Goal: Task Accomplishment & Management: Manage account settings

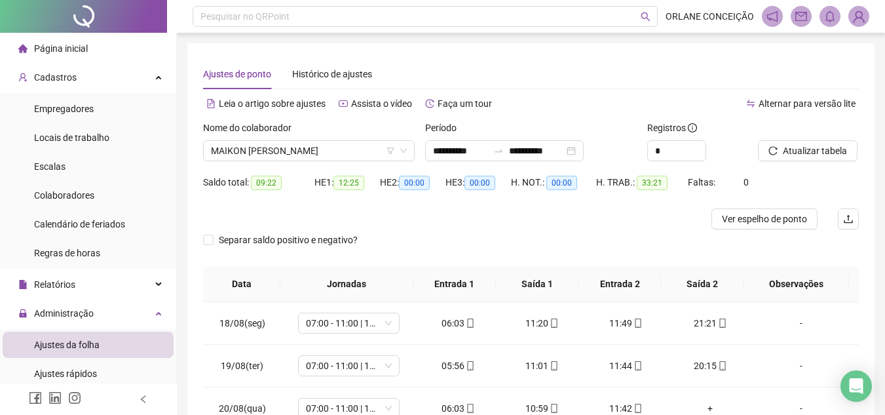
scroll to position [197, 0]
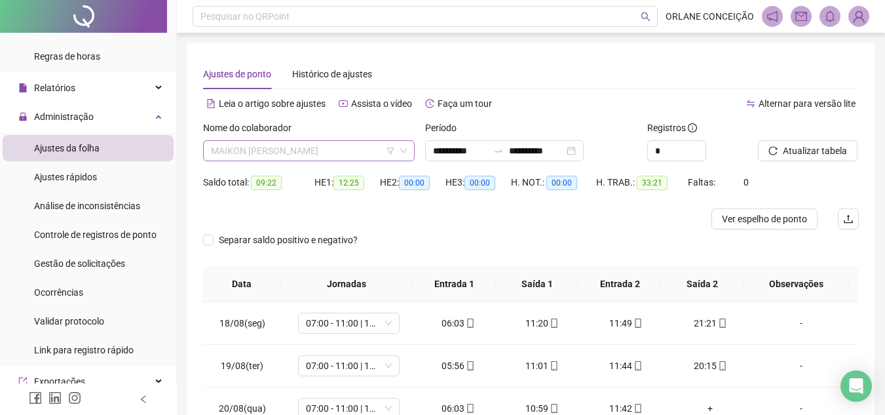
click at [219, 147] on span "MAIKON [PERSON_NAME]" at bounding box center [309, 151] width 196 height 20
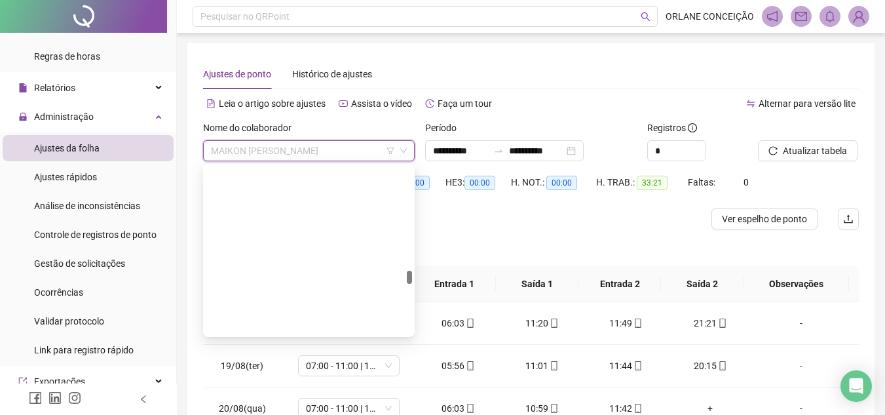
click at [590, 78] on div "Ajustes de ponto Histórico de ajustes" at bounding box center [531, 74] width 656 height 30
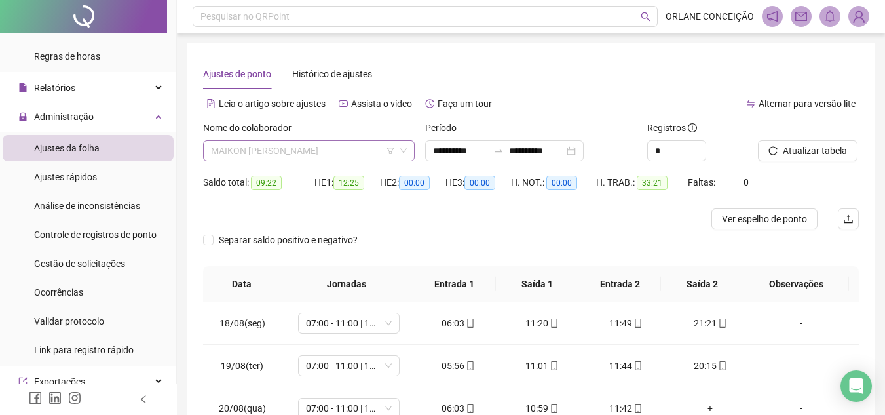
click at [371, 151] on span "MAIKON [PERSON_NAME]" at bounding box center [309, 151] width 196 height 20
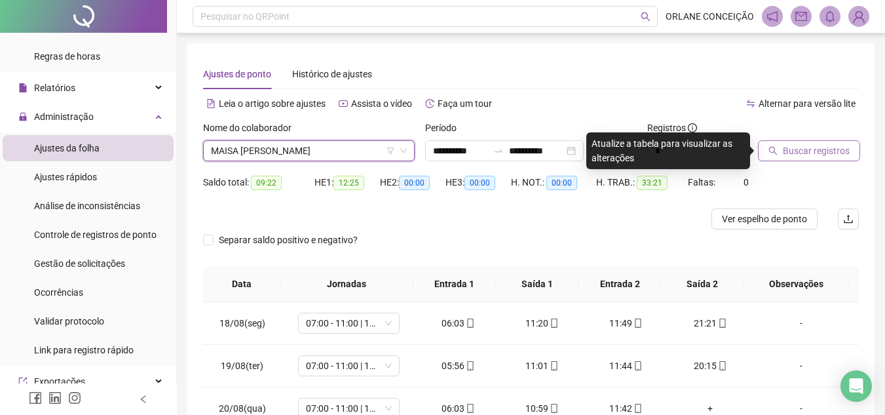
click at [812, 153] on span "Buscar registros" at bounding box center [816, 150] width 67 height 14
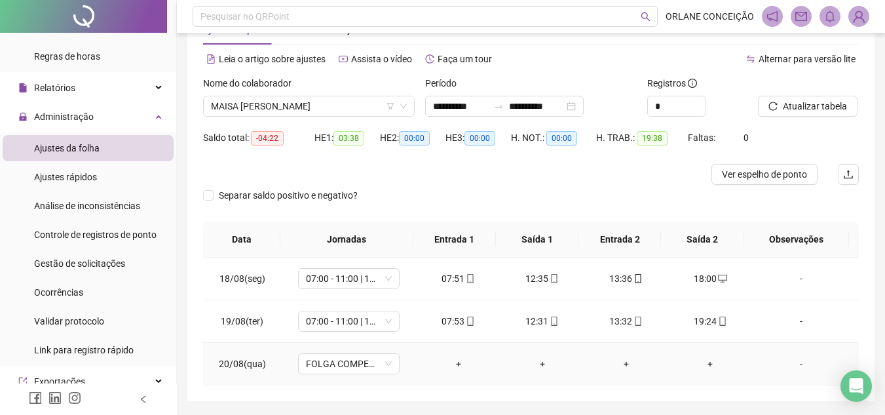
scroll to position [22, 0]
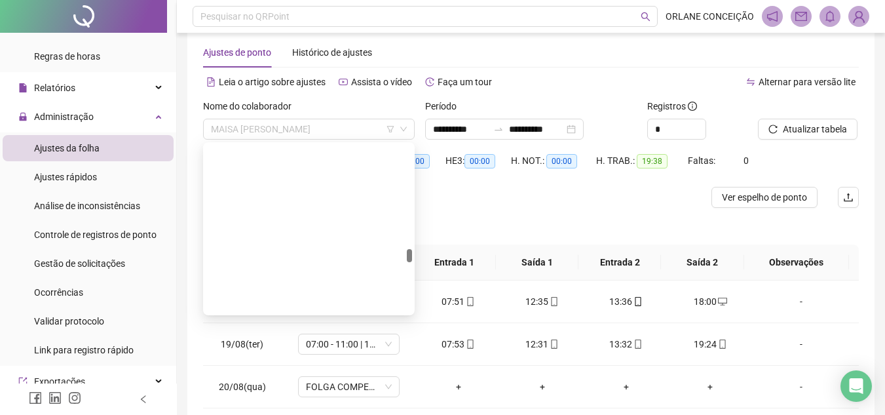
click at [281, 118] on div "Nome do colaborador MAISA [PERSON_NAME]" at bounding box center [309, 119] width 212 height 41
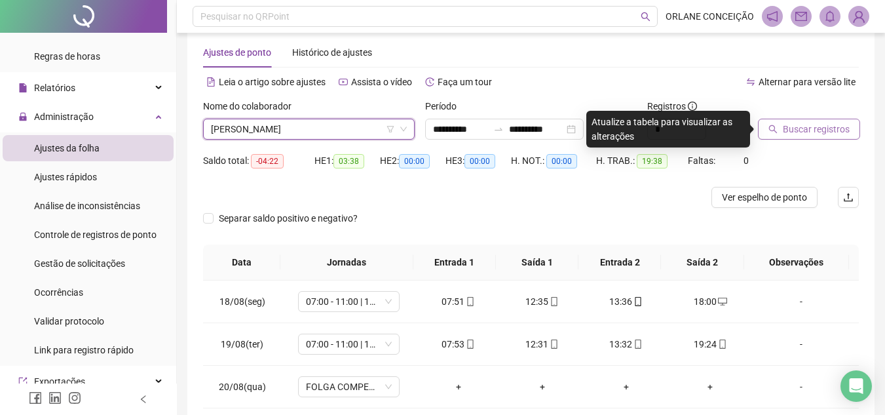
click at [822, 131] on span "Buscar registros" at bounding box center [816, 129] width 67 height 14
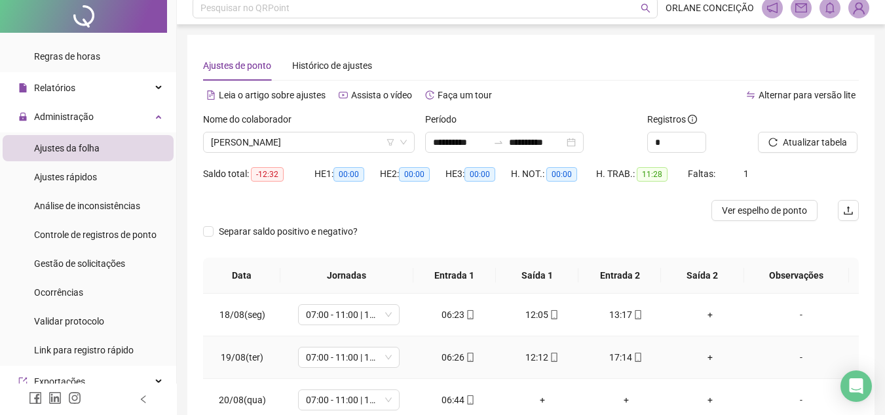
scroll to position [0, 0]
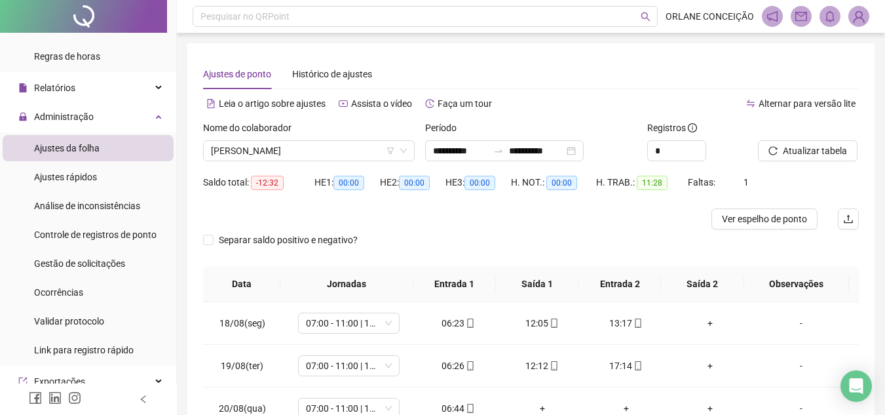
click at [316, 137] on div "Nome do colaborador" at bounding box center [309, 131] width 212 height 20
click at [314, 149] on span "[PERSON_NAME]" at bounding box center [309, 151] width 196 height 20
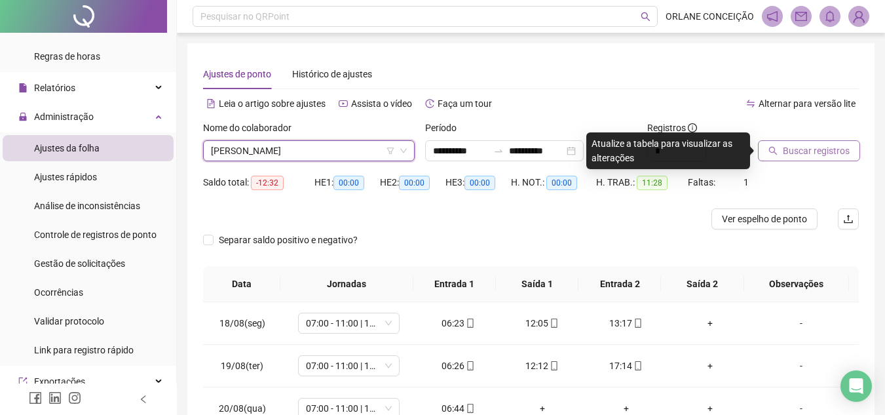
click at [780, 147] on button "Buscar registros" at bounding box center [809, 150] width 102 height 21
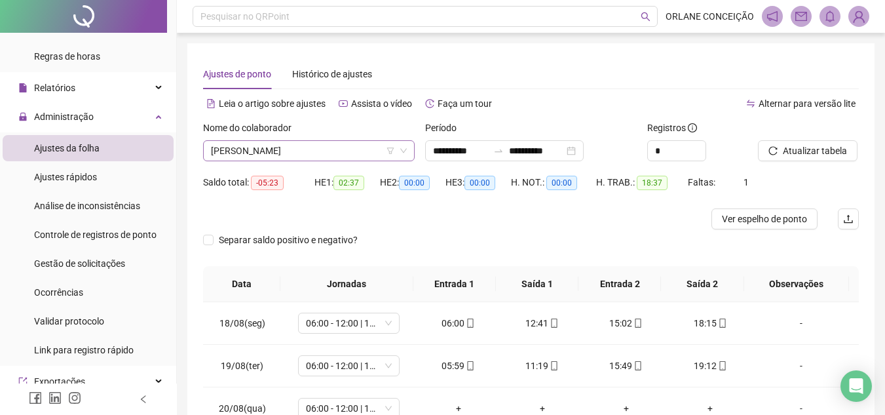
click at [285, 150] on span "[PERSON_NAME]" at bounding box center [309, 151] width 196 height 20
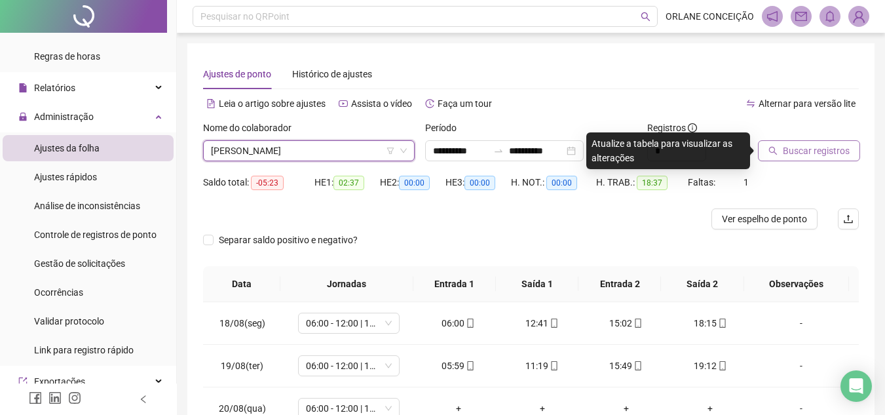
click at [808, 143] on span "Buscar registros" at bounding box center [816, 150] width 67 height 14
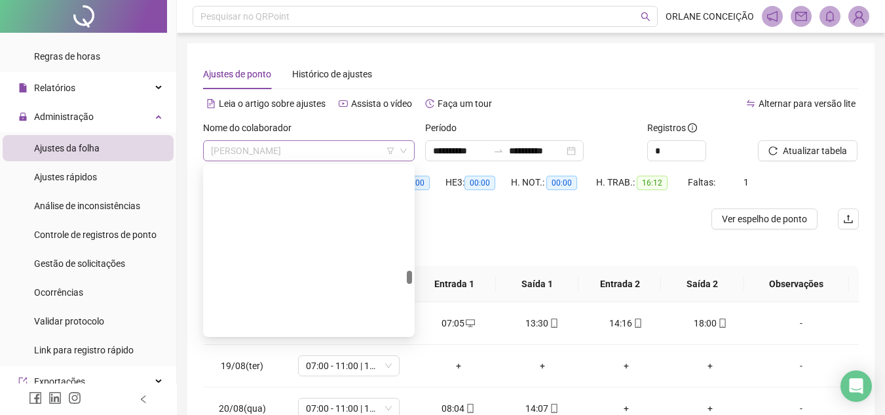
click at [305, 146] on span "[PERSON_NAME]" at bounding box center [309, 151] width 196 height 20
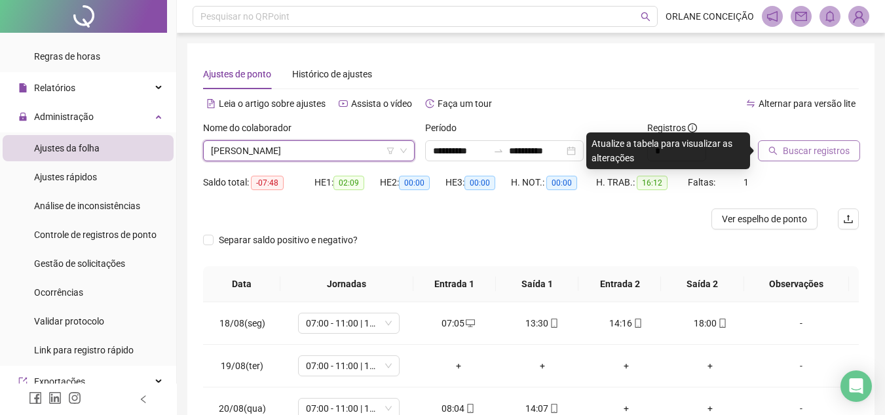
click at [789, 155] on span "Buscar registros" at bounding box center [816, 150] width 67 height 14
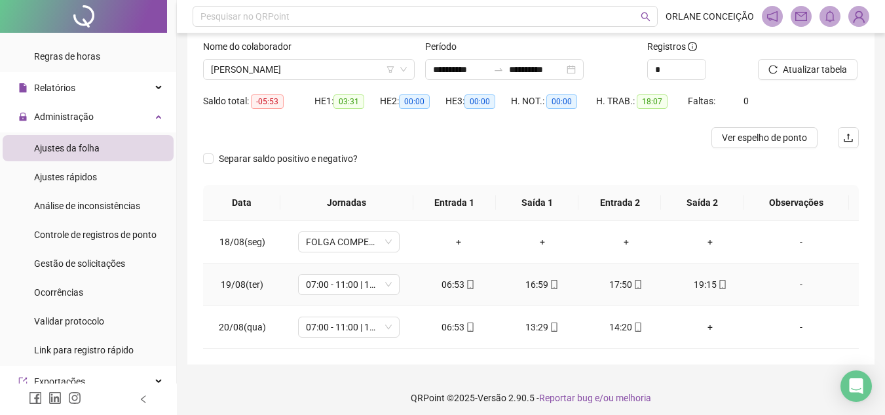
scroll to position [87, 0]
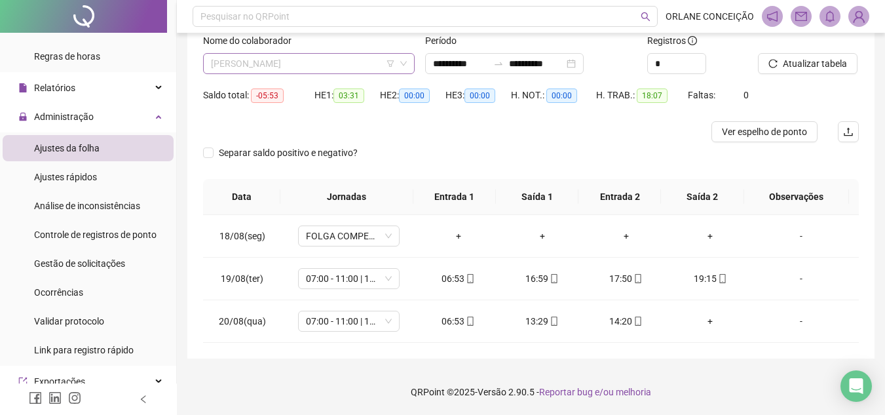
click at [307, 65] on span "[PERSON_NAME]" at bounding box center [309, 64] width 196 height 20
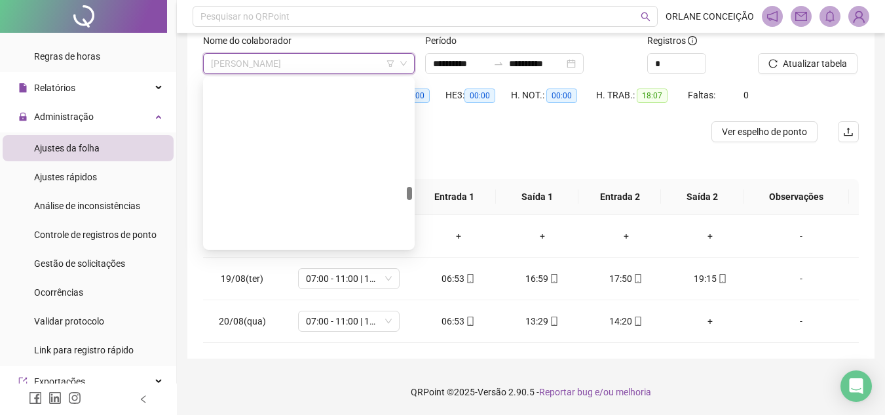
scroll to position [2398, 0]
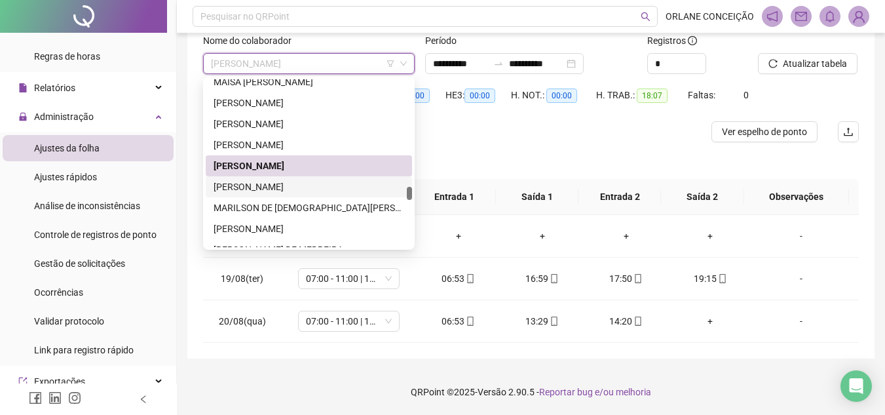
click at [286, 191] on div "[PERSON_NAME]" at bounding box center [309, 186] width 191 height 14
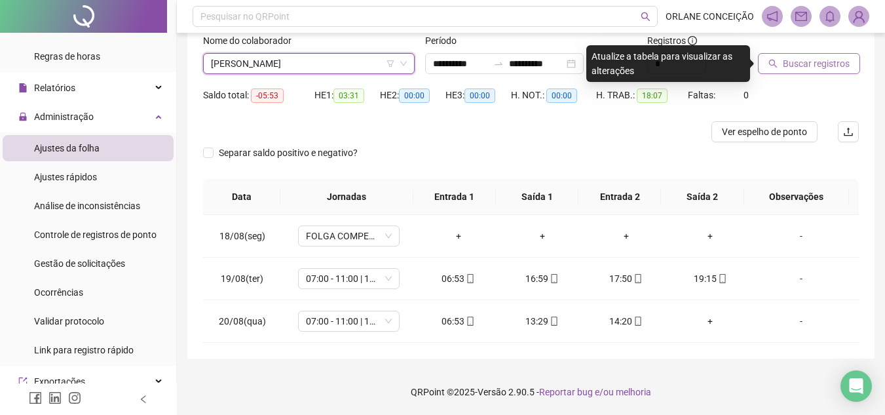
click at [814, 67] on span "Buscar registros" at bounding box center [816, 63] width 67 height 14
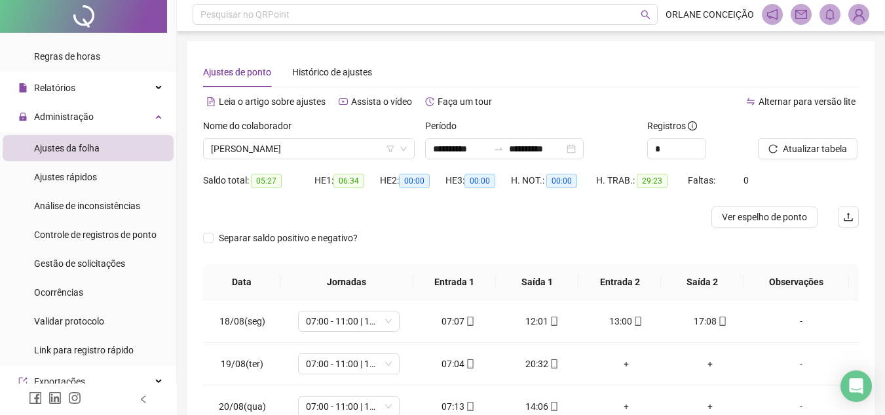
scroll to position [0, 0]
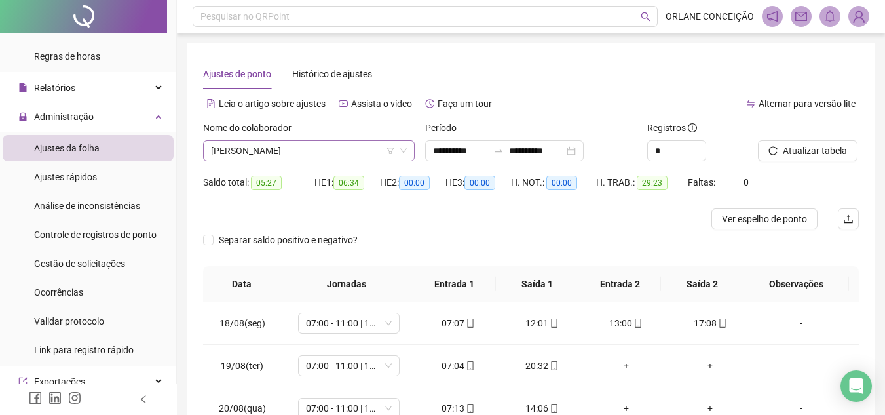
click at [335, 155] on span "[PERSON_NAME]" at bounding box center [309, 151] width 196 height 20
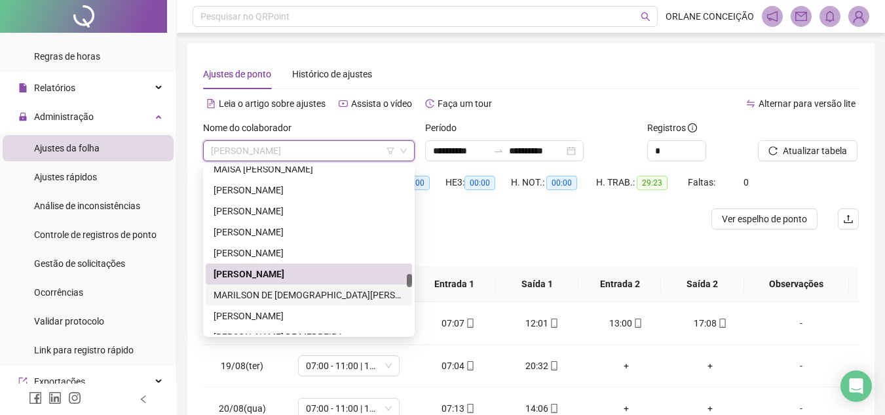
click at [302, 285] on div "MARILSON DE [DEMOGRAPHIC_DATA][PERSON_NAME]" at bounding box center [309, 294] width 206 height 21
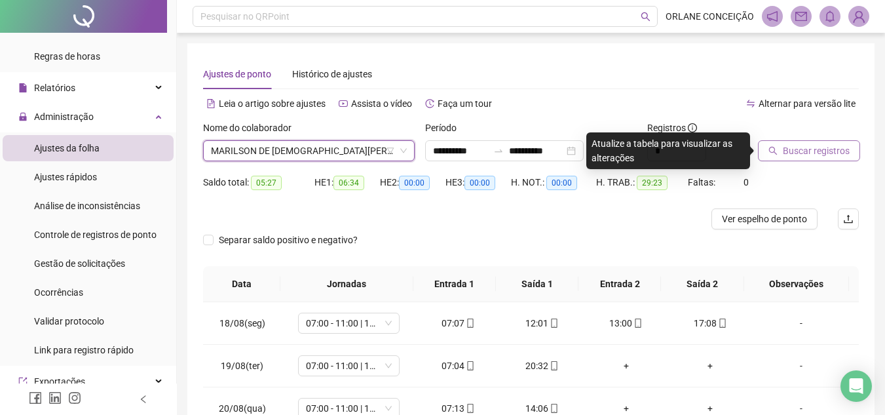
click at [798, 148] on span "Buscar registros" at bounding box center [816, 150] width 67 height 14
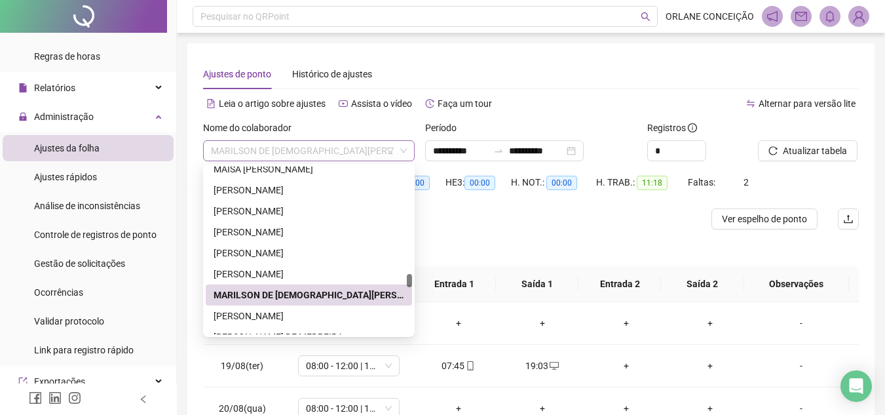
click at [279, 150] on span "MARILSON DE [DEMOGRAPHIC_DATA][PERSON_NAME]" at bounding box center [309, 151] width 196 height 20
click at [291, 314] on div "[PERSON_NAME]" at bounding box center [309, 316] width 191 height 14
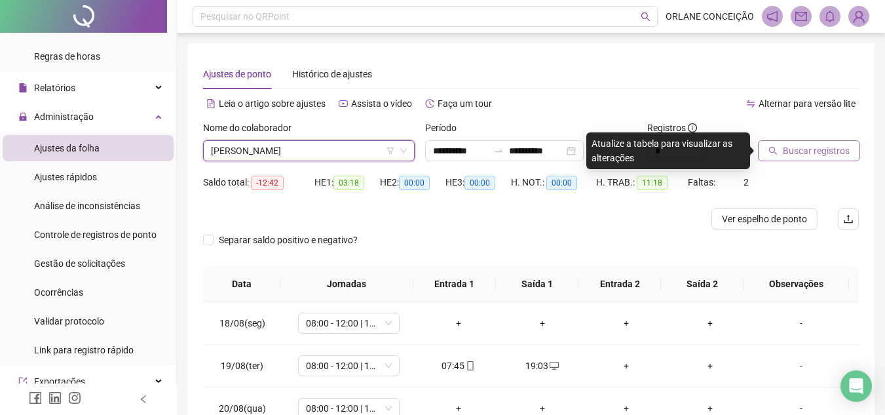
click at [800, 151] on span "Buscar registros" at bounding box center [816, 150] width 67 height 14
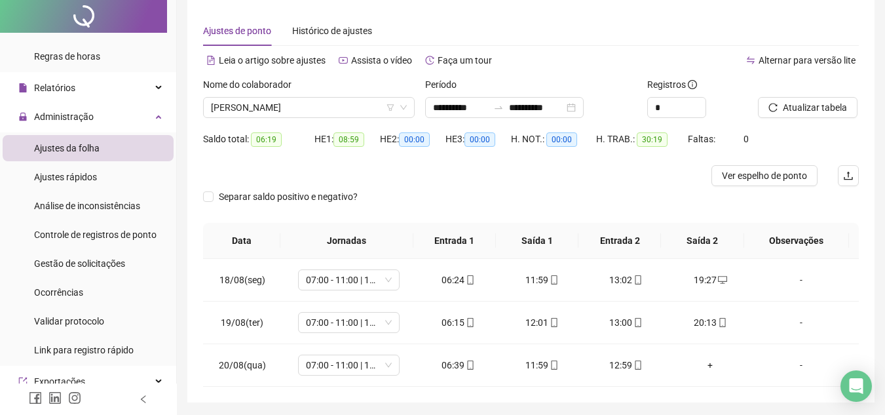
scroll to position [87, 0]
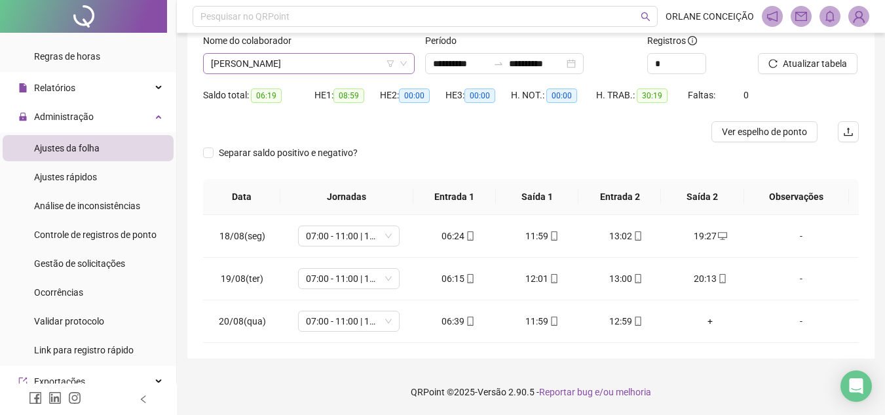
click at [322, 67] on span "[PERSON_NAME]" at bounding box center [309, 64] width 196 height 20
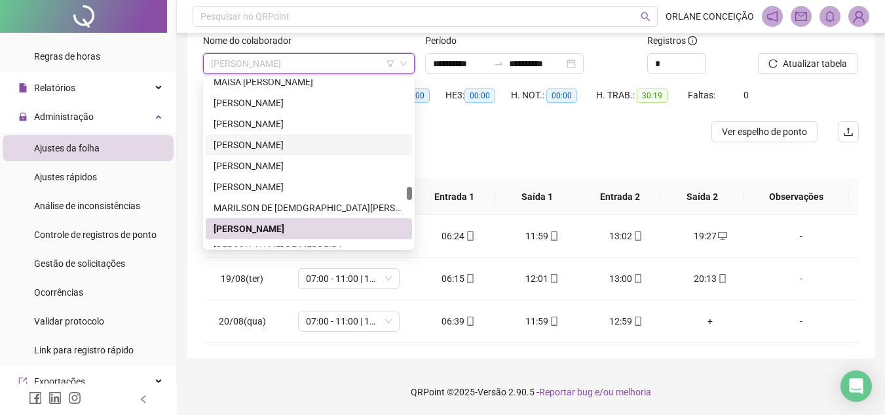
scroll to position [2529, 0]
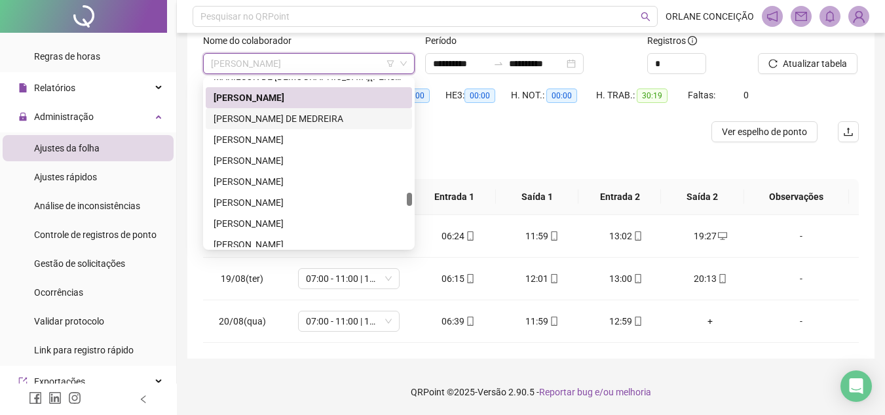
click at [281, 114] on div "[PERSON_NAME] DE MEDREIRA" at bounding box center [309, 118] width 191 height 14
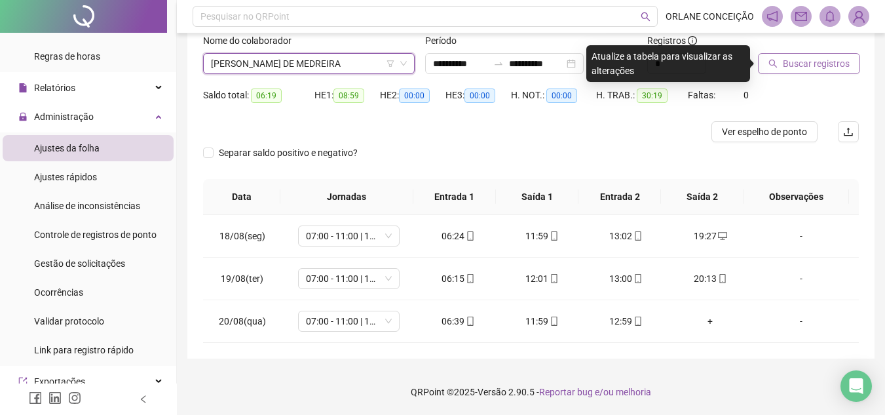
click at [800, 56] on span "Buscar registros" at bounding box center [816, 63] width 67 height 14
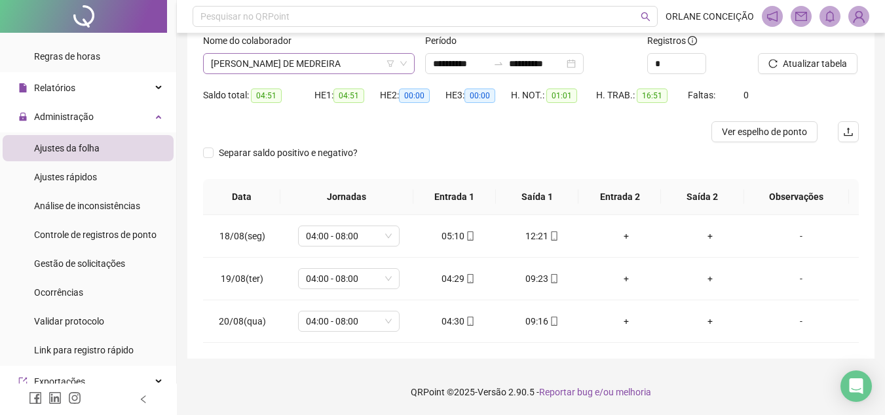
click at [298, 60] on span "[PERSON_NAME] DE MEDREIRA" at bounding box center [309, 64] width 196 height 20
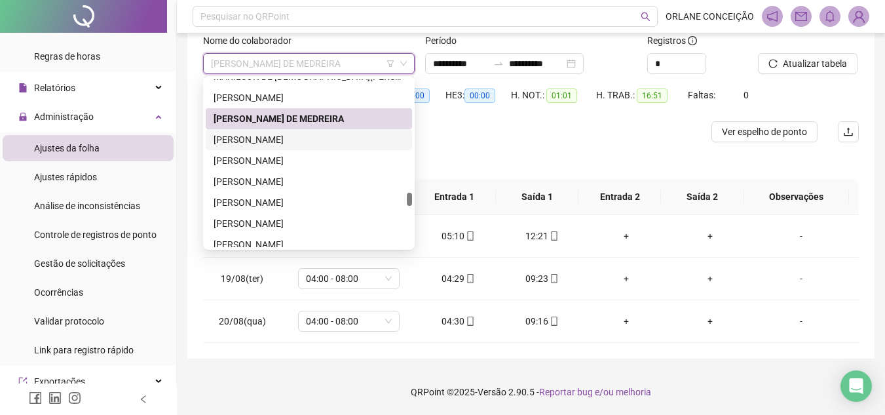
click at [300, 143] on div "[PERSON_NAME]" at bounding box center [309, 139] width 191 height 14
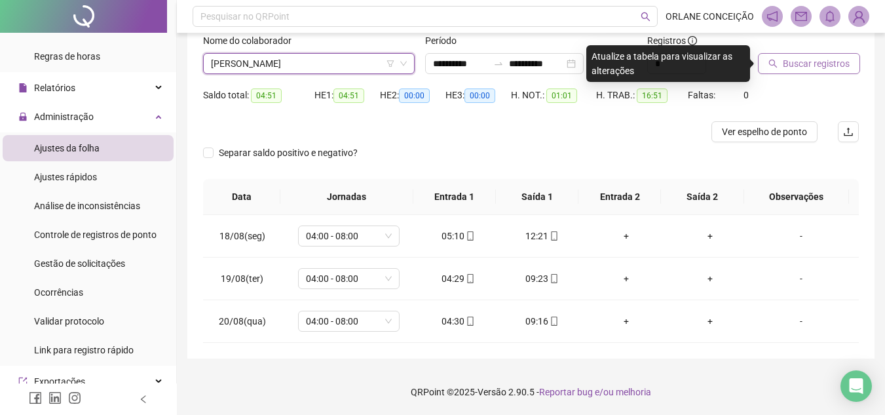
click at [810, 71] on button "Buscar registros" at bounding box center [809, 63] width 102 height 21
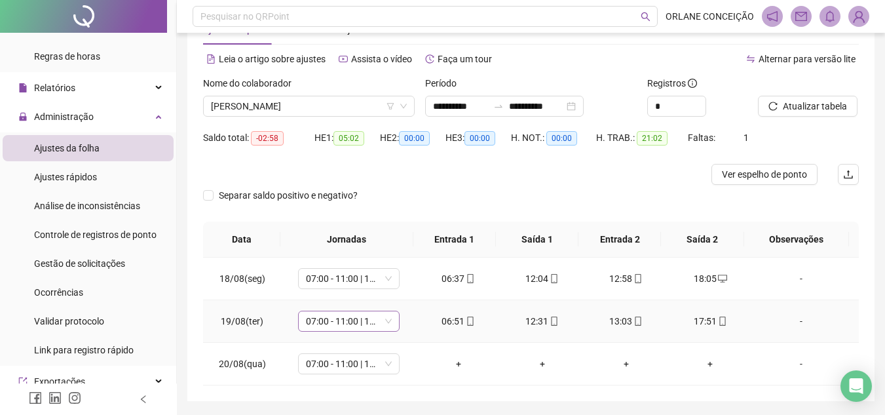
scroll to position [22, 0]
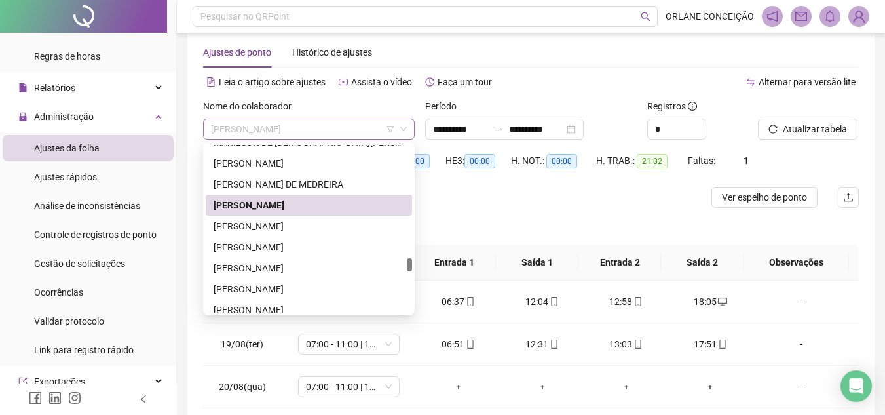
click at [287, 128] on span "[PERSON_NAME]" at bounding box center [309, 129] width 196 height 20
click at [284, 225] on div "[PERSON_NAME]" at bounding box center [309, 226] width 191 height 14
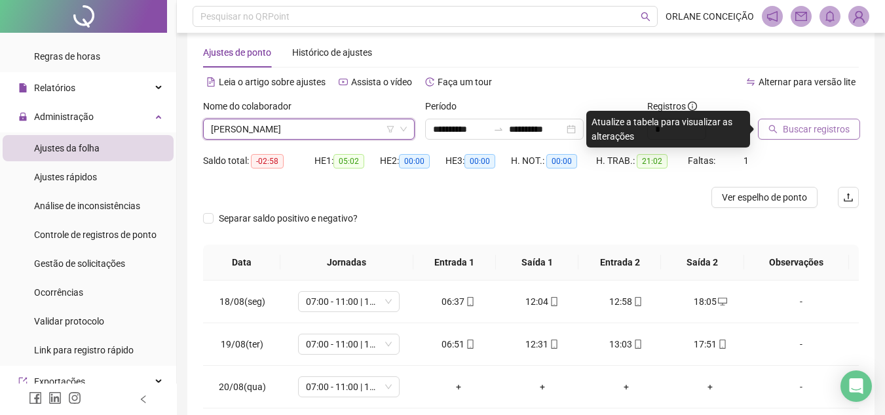
click at [816, 123] on span "Buscar registros" at bounding box center [816, 129] width 67 height 14
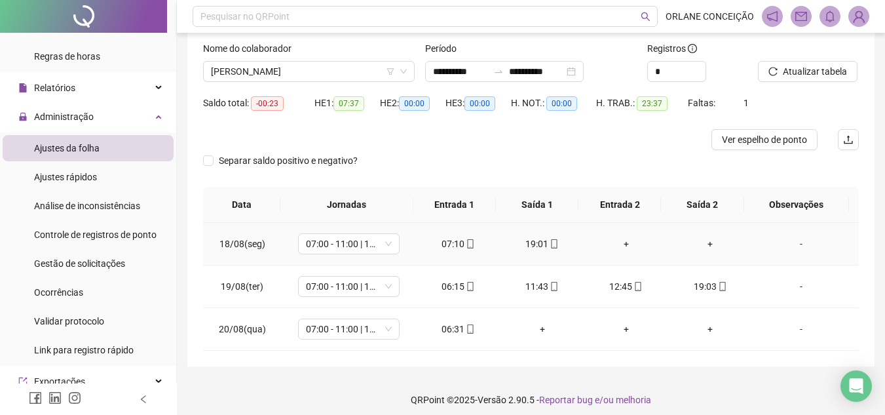
scroll to position [87, 0]
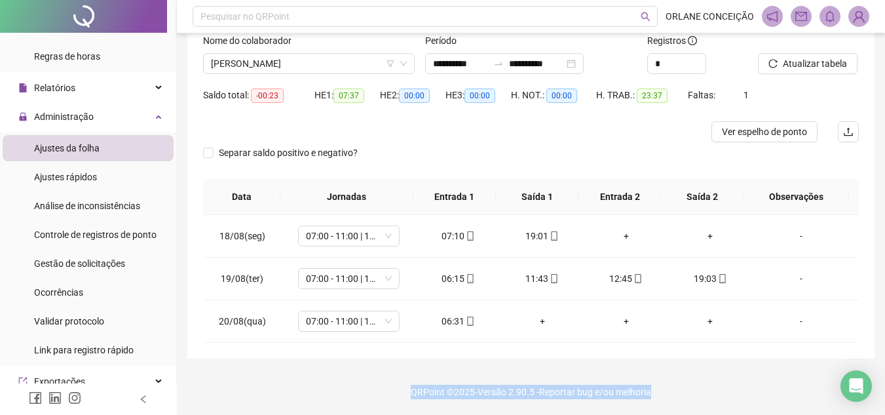
drag, startPoint x: 402, startPoint y: 390, endPoint x: 675, endPoint y: 400, distance: 273.3
click at [675, 400] on footer "QRPoint © 2025 - Versão 2.90.5 - Reportar bug e/ou melhoria" at bounding box center [531, 392] width 708 height 46
click at [698, 381] on footer "QRPoint © 2025 - Versão 2.90.5 - Reportar bug e/ou melhoria" at bounding box center [531, 392] width 708 height 46
drag, startPoint x: 648, startPoint y: 385, endPoint x: 324, endPoint y: 385, distance: 323.6
click at [324, 385] on footer "QRPoint © 2025 - Versão 2.90.5 - Reportar bug e/ou melhoria" at bounding box center [531, 392] width 708 height 46
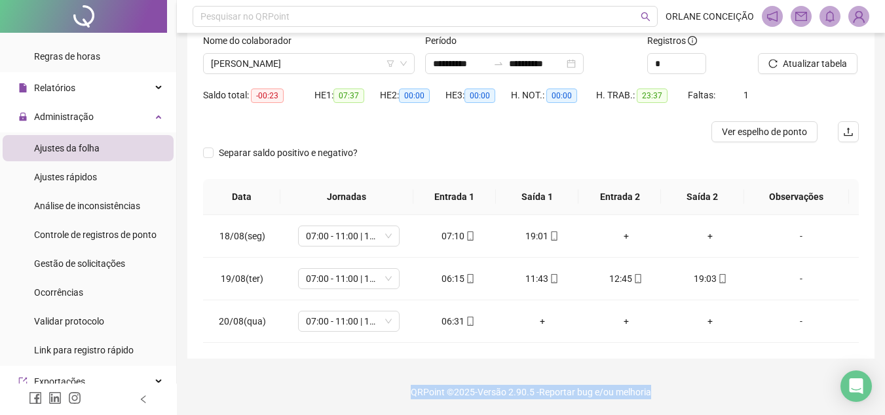
click at [324, 385] on footer "QRPoint © 2025 - Versão 2.90.5 - Reportar bug e/ou melhoria" at bounding box center [531, 392] width 708 height 46
drag, startPoint x: 367, startPoint y: 390, endPoint x: 738, endPoint y: 390, distance: 371.4
click at [738, 390] on footer "QRPoint © 2025 - Versão 2.90.5 - Reportar bug e/ou melhoria" at bounding box center [531, 392] width 708 height 46
click at [723, 385] on footer "QRPoint © 2025 - Versão 2.90.5 - Reportar bug e/ou melhoria" at bounding box center [531, 392] width 708 height 46
drag, startPoint x: 690, startPoint y: 377, endPoint x: 345, endPoint y: 386, distance: 345.3
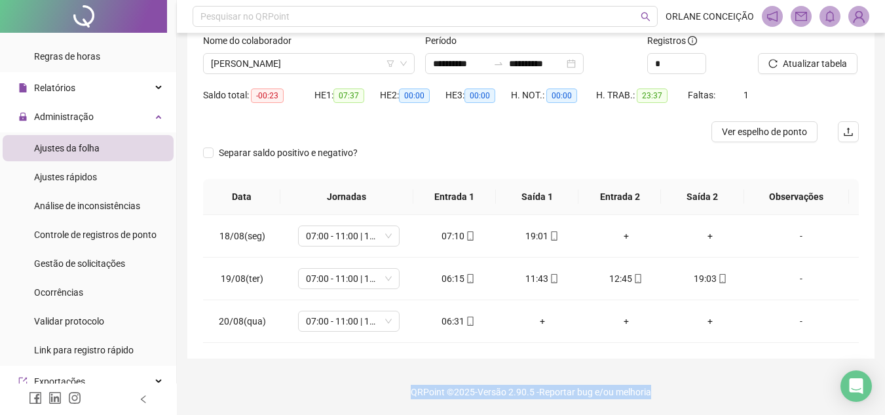
click at [345, 386] on footer "QRPoint © 2025 - Versão 2.90.5 - Reportar bug e/ou melhoria" at bounding box center [531, 392] width 708 height 46
click at [347, 387] on footer "QRPoint © 2025 - Versão 2.90.5 - Reportar bug e/ou melhoria" at bounding box center [531, 392] width 708 height 46
drag, startPoint x: 399, startPoint y: 385, endPoint x: 702, endPoint y: 391, distance: 302.7
click at [702, 391] on footer "QRPoint © 2025 - Versão 2.90.5 - Reportar bug e/ou melhoria" at bounding box center [531, 392] width 708 height 46
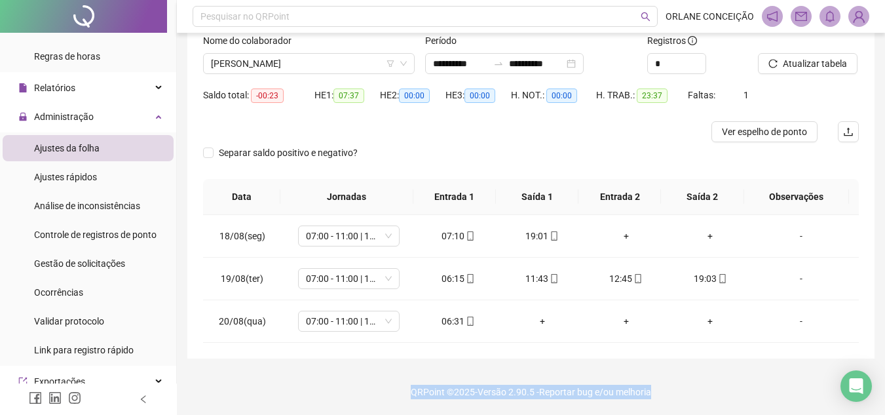
drag, startPoint x: 593, startPoint y: 385, endPoint x: 387, endPoint y: 386, distance: 205.7
click at [387, 386] on footer "QRPoint © 2025 - Versão 2.90.5 - Reportar bug e/ou melhoria" at bounding box center [531, 392] width 708 height 46
click at [369, 394] on footer "QRPoint © 2025 - Versão 2.90.5 - Reportar bug e/ou melhoria" at bounding box center [531, 392] width 708 height 46
drag, startPoint x: 448, startPoint y: 386, endPoint x: 719, endPoint y: 389, distance: 270.6
click at [719, 389] on footer "QRPoint © 2025 - Versão 2.90.5 - Reportar bug e/ou melhoria" at bounding box center [531, 392] width 708 height 46
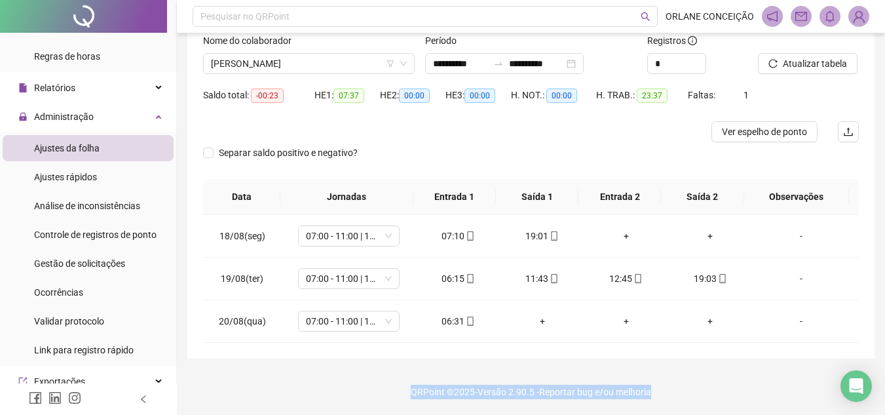
click at [723, 389] on footer "QRPoint © 2025 - Versão 2.90.5 - Reportar bug e/ou melhoria" at bounding box center [531, 392] width 708 height 46
drag, startPoint x: 709, startPoint y: 385, endPoint x: 320, endPoint y: 375, distance: 389.2
click at [320, 375] on footer "QRPoint © 2025 - Versão 2.90.5 - Reportar bug e/ou melhoria" at bounding box center [531, 392] width 708 height 46
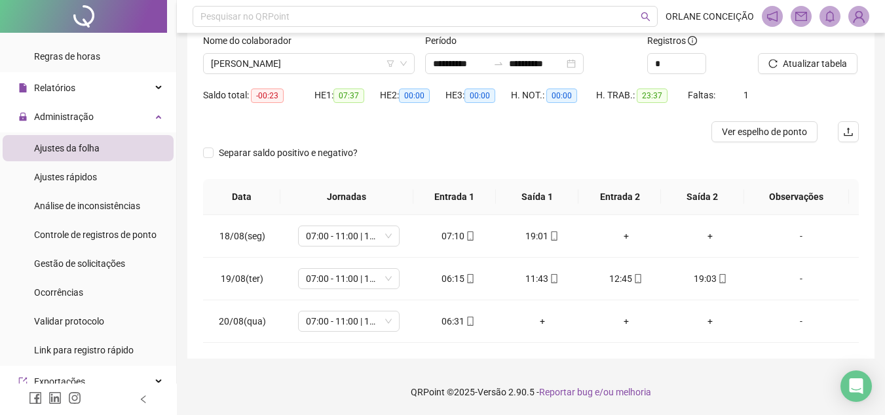
click at [342, 386] on footer "QRPoint © 2025 - Versão 2.90.5 - Reportar bug e/ou melhoria" at bounding box center [531, 392] width 708 height 46
click at [244, 56] on span "[PERSON_NAME]" at bounding box center [309, 64] width 196 height 20
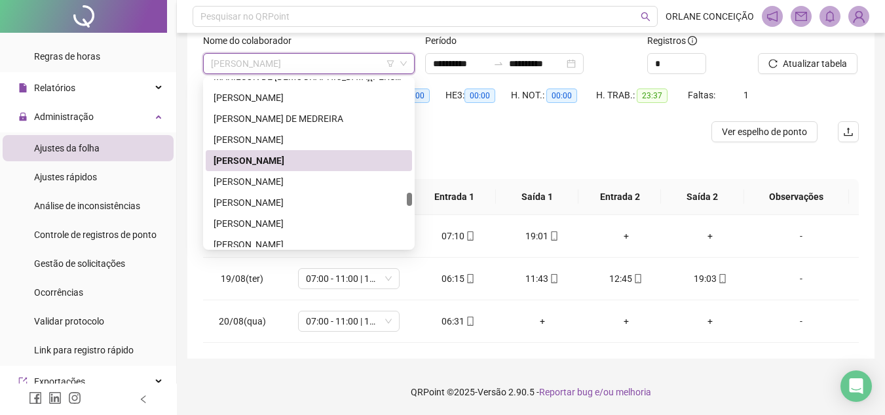
click at [483, 123] on div at bounding box center [449, 131] width 492 height 21
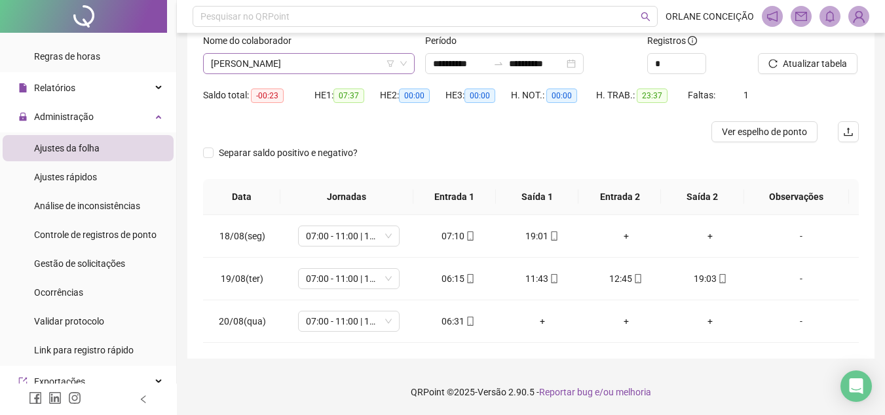
click at [309, 60] on span "[PERSON_NAME]" at bounding box center [309, 64] width 196 height 20
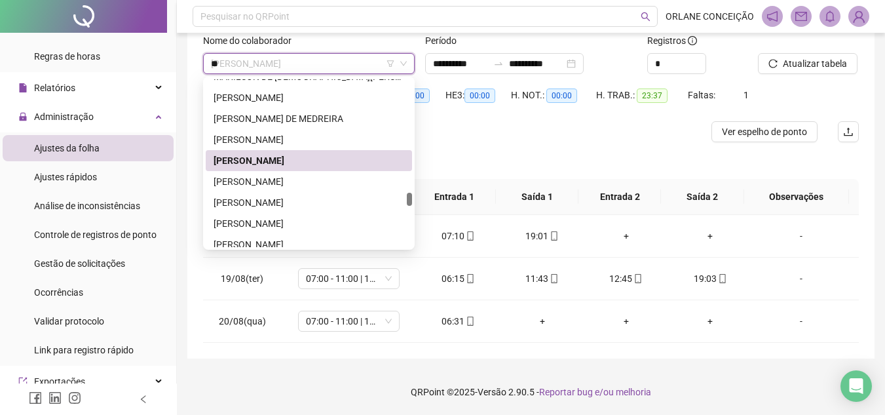
scroll to position [0, 0]
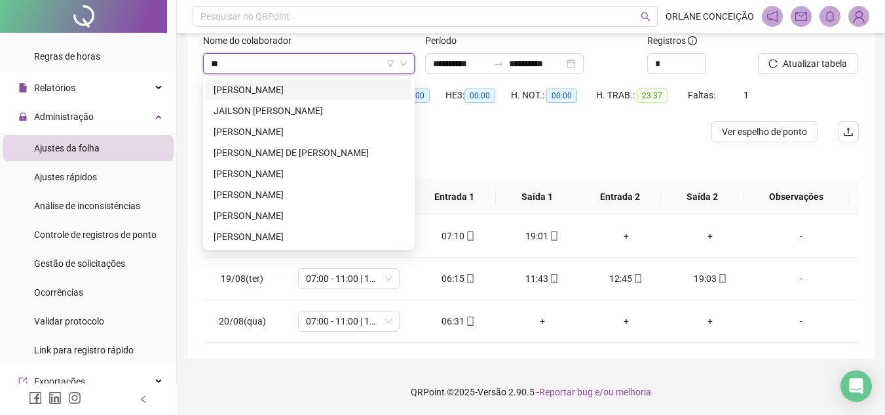
type input "***"
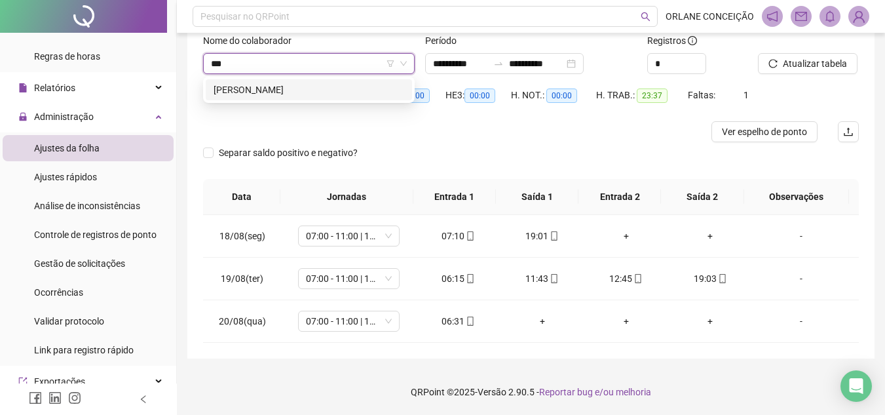
click at [297, 85] on div "[PERSON_NAME]" at bounding box center [309, 90] width 191 height 14
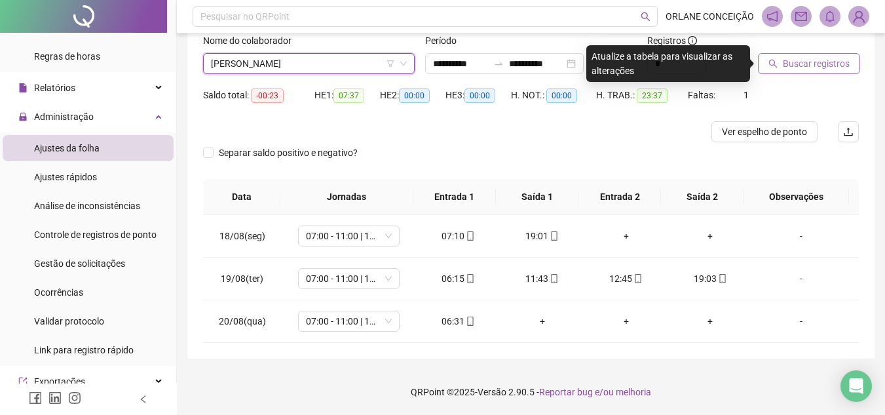
click at [820, 71] on button "Buscar registros" at bounding box center [809, 63] width 102 height 21
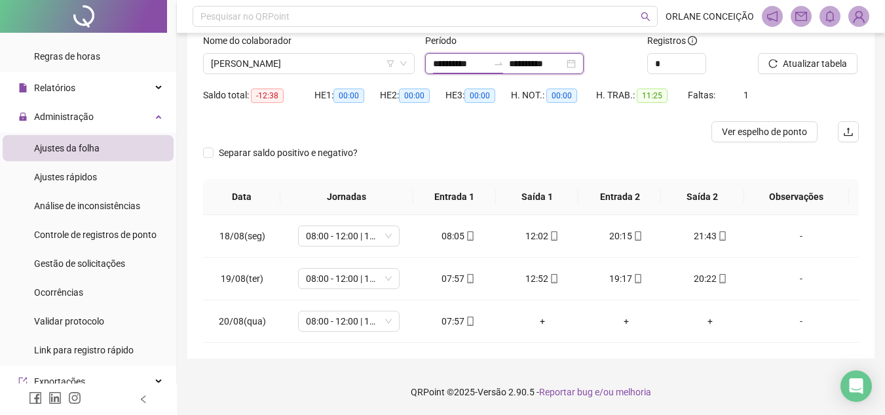
click at [450, 63] on input "**********" at bounding box center [460, 63] width 55 height 14
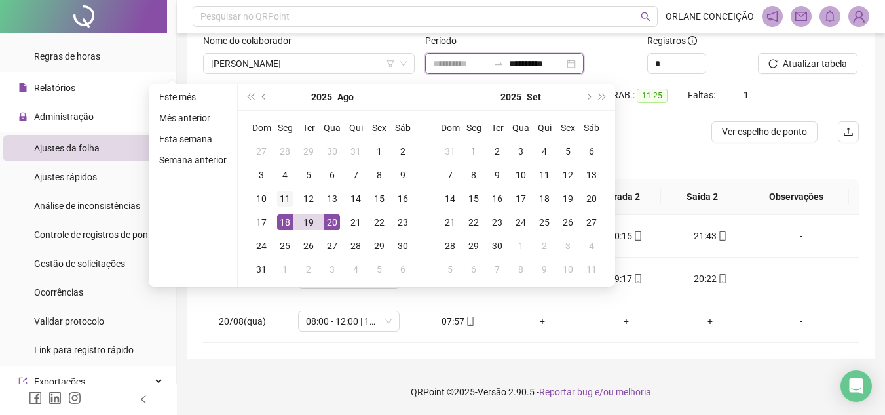
type input "**********"
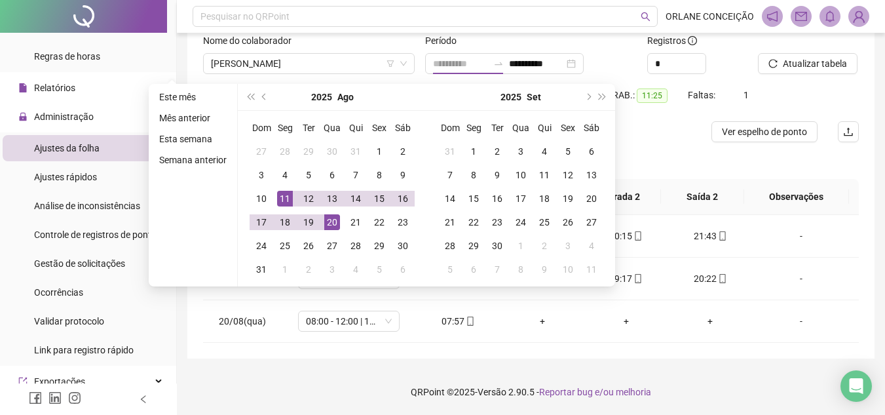
click at [284, 198] on div "11" at bounding box center [285, 199] width 16 height 16
type input "**********"
click at [333, 216] on div "20" at bounding box center [332, 222] width 16 height 16
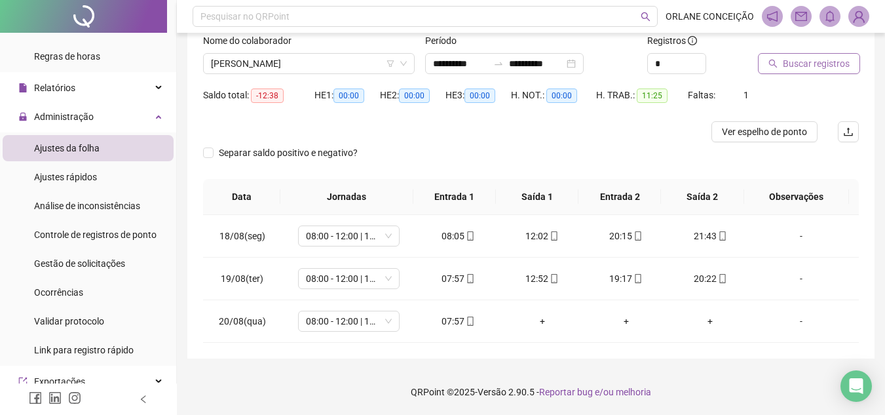
click at [827, 62] on span "Buscar registros" at bounding box center [816, 63] width 67 height 14
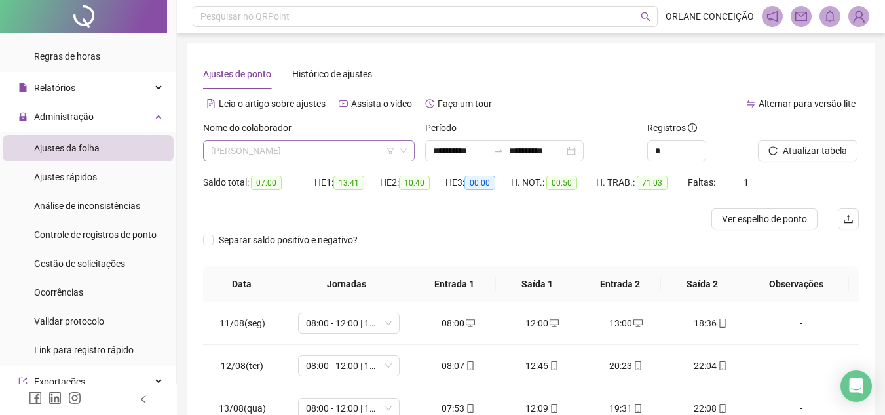
click at [307, 143] on span "[PERSON_NAME]" at bounding box center [309, 151] width 196 height 20
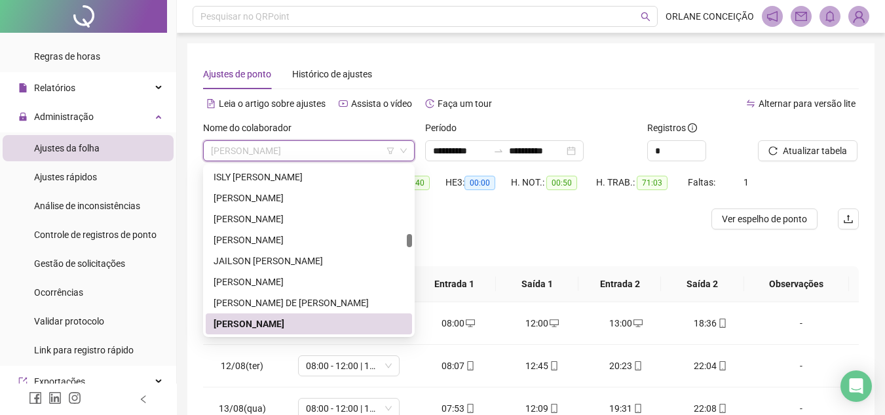
click at [553, 51] on div "**********" at bounding box center [530, 320] width 687 height 554
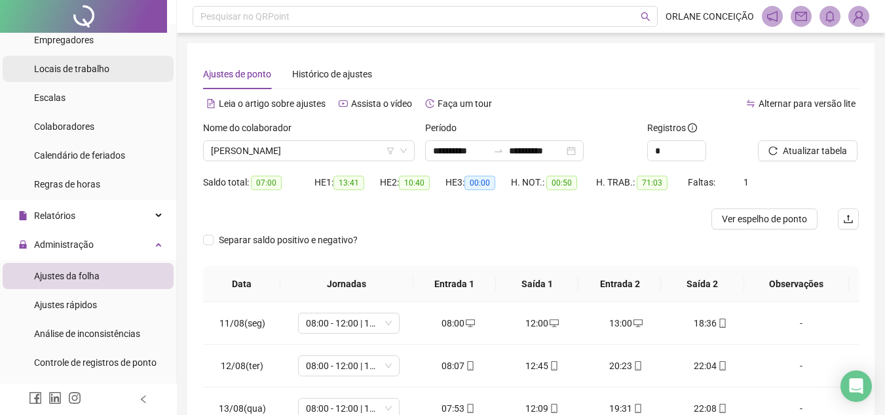
scroll to position [0, 0]
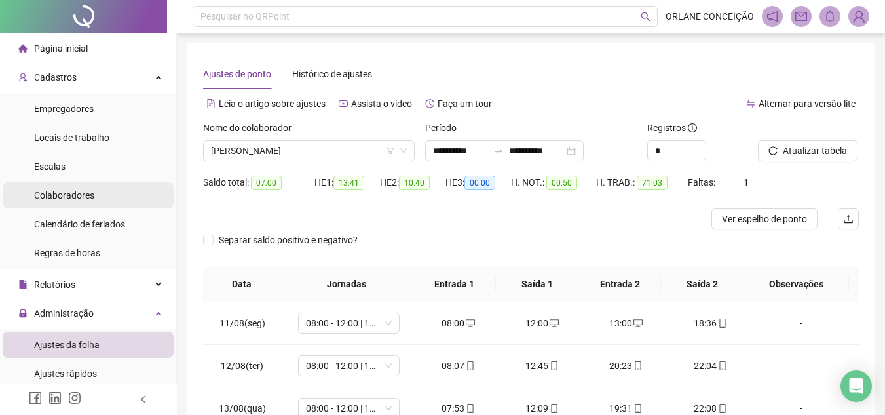
click at [58, 196] on span "Colaboradores" at bounding box center [64, 195] width 60 height 10
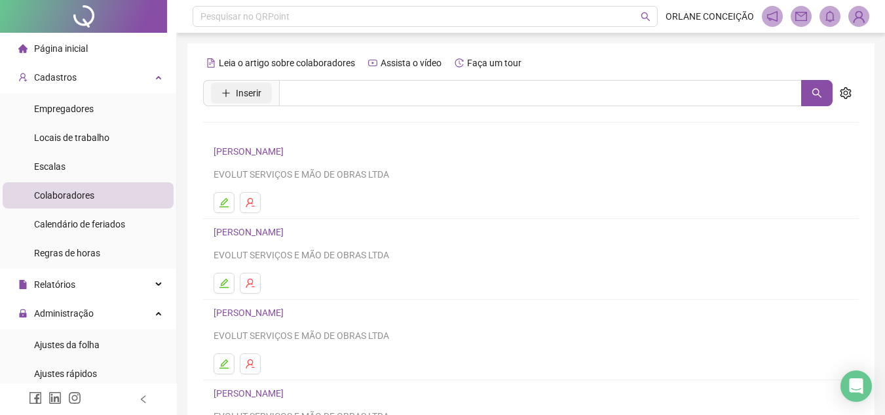
click at [242, 89] on span "Inserir" at bounding box center [249, 93] width 26 height 14
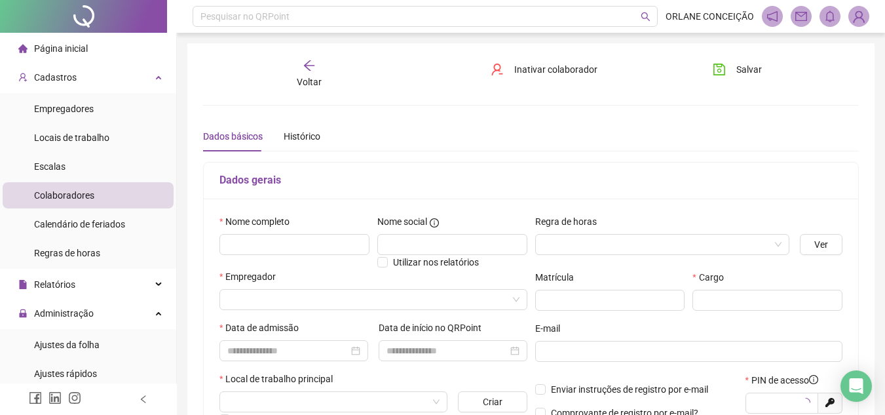
type input "*****"
click at [358, 243] on input "text" at bounding box center [294, 244] width 150 height 21
type input "**********"
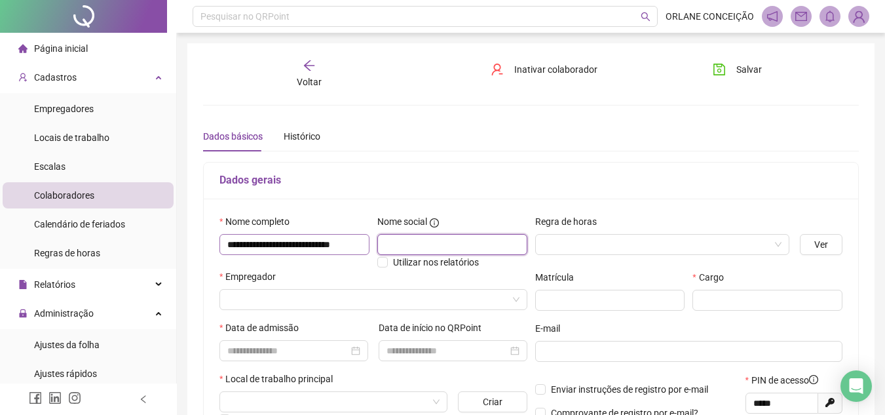
scroll to position [0, 0]
drag, startPoint x: 658, startPoint y: 248, endPoint x: 651, endPoint y: 245, distance: 7.3
click at [656, 248] on input "search" at bounding box center [656, 245] width 227 height 20
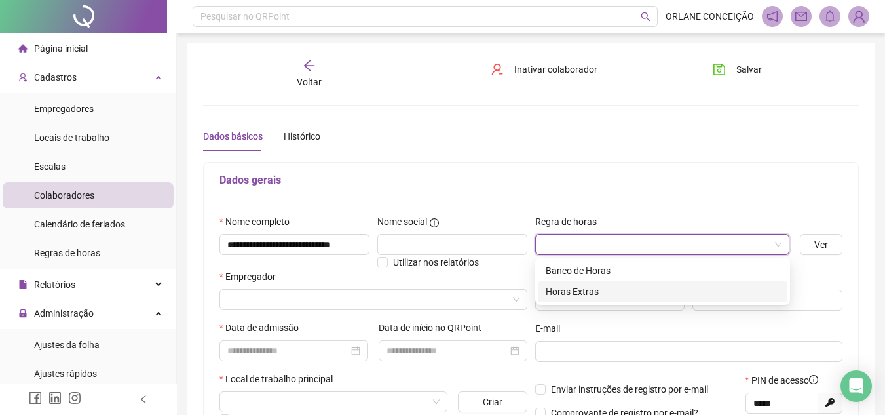
drag, startPoint x: 571, startPoint y: 290, endPoint x: 468, endPoint y: 275, distance: 103.9
click at [571, 290] on div "Horas Extras" at bounding box center [663, 291] width 234 height 14
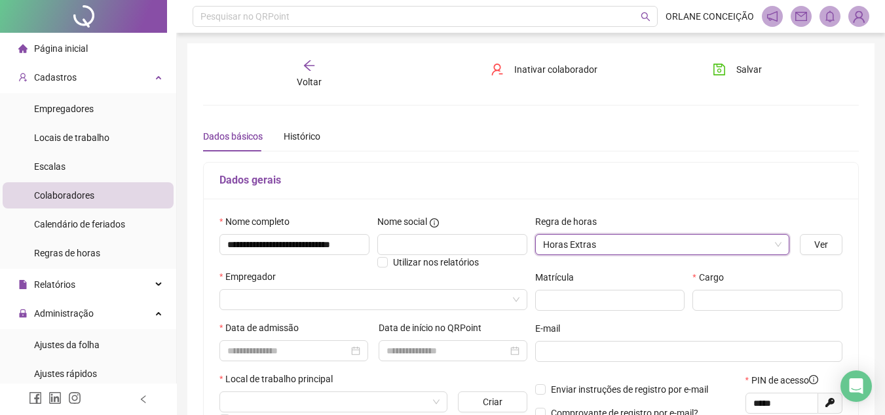
click at [219, 284] on div "Empregador" at bounding box center [373, 294] width 313 height 51
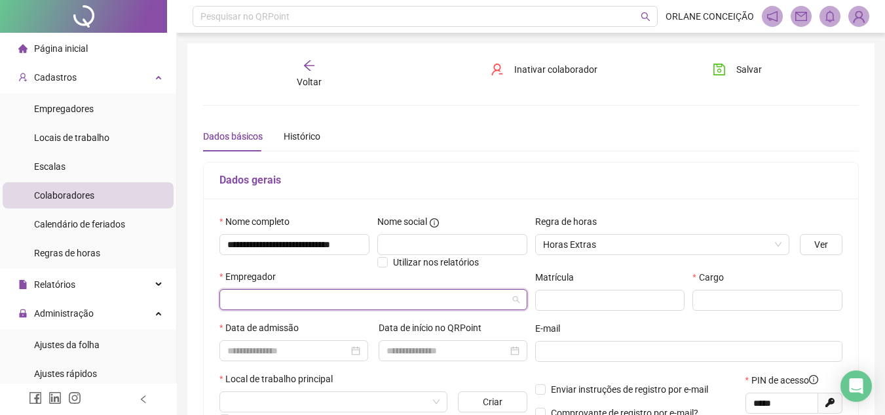
click at [248, 292] on input "search" at bounding box center [367, 300] width 280 height 20
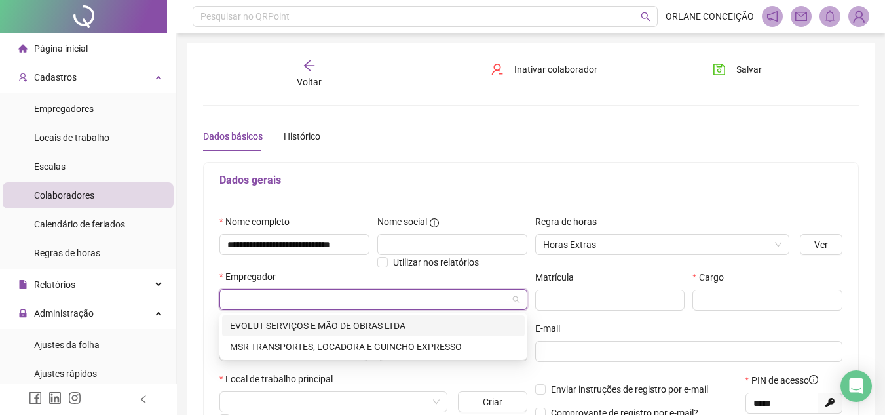
click at [255, 324] on div "EVOLUT SERVIÇOS E MÃO DE OBRAS LTDA" at bounding box center [373, 325] width 287 height 14
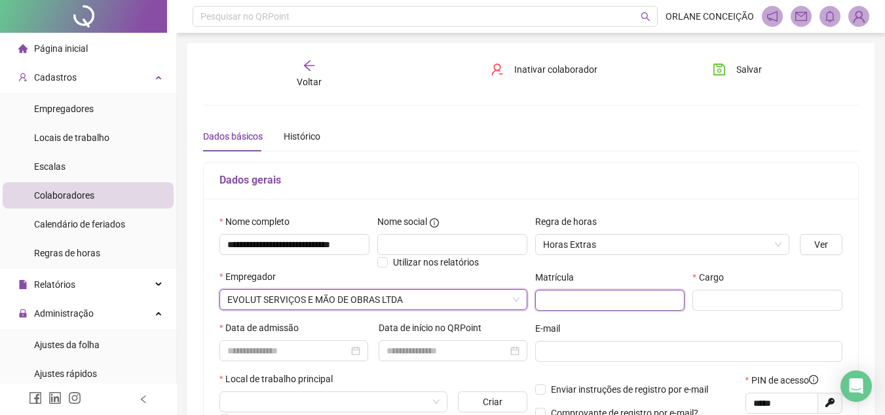
click at [563, 303] on input "text" at bounding box center [610, 300] width 150 height 21
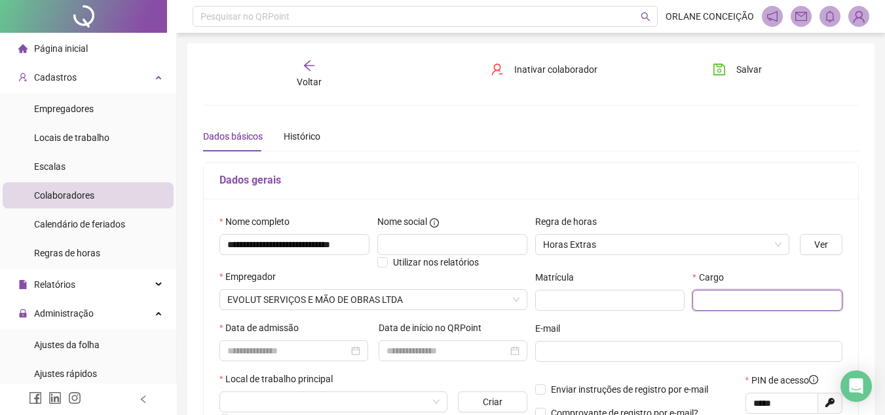
click at [736, 299] on input "text" at bounding box center [767, 300] width 150 height 21
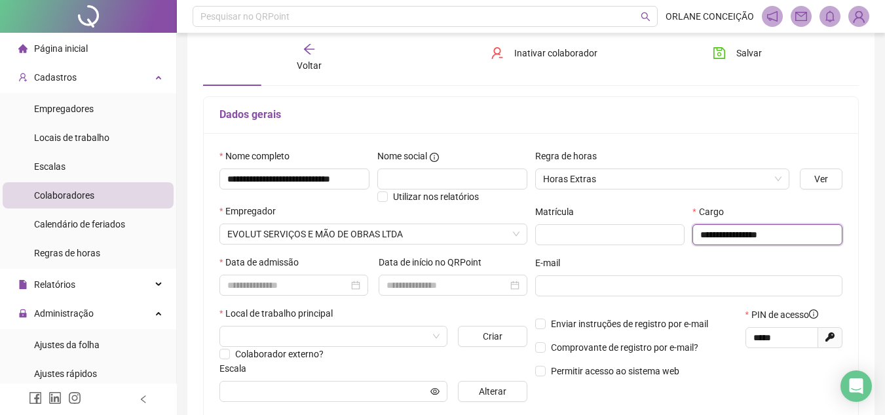
type input "**********"
click at [317, 270] on div "Data de admissão" at bounding box center [293, 265] width 149 height 20
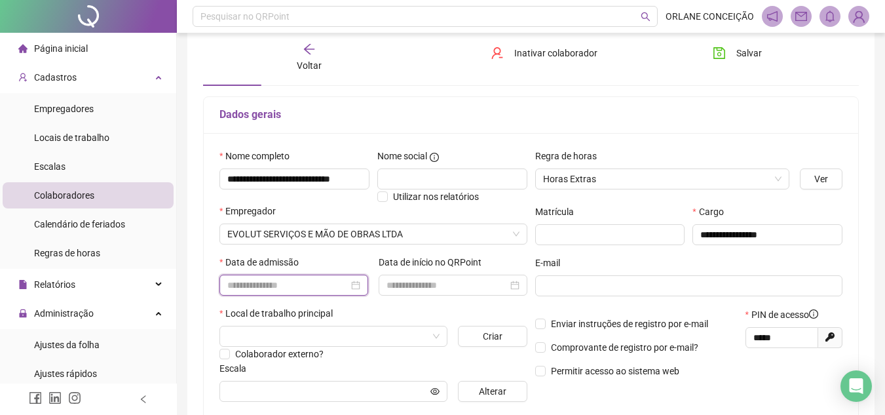
click at [317, 282] on input at bounding box center [287, 285] width 121 height 14
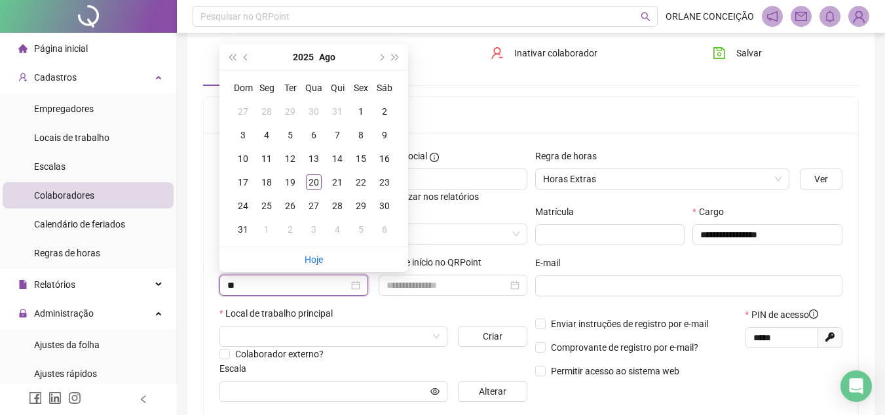
type input "**********"
click at [337, 178] on div "21" at bounding box center [337, 182] width 16 height 16
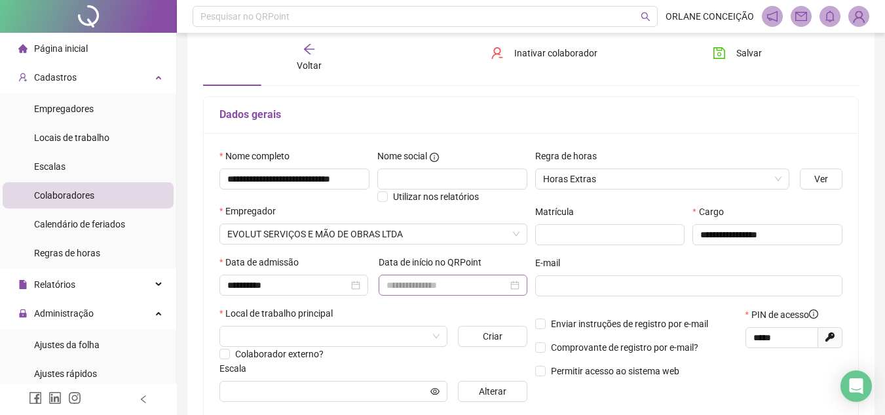
click at [400, 277] on div at bounding box center [453, 284] width 149 height 21
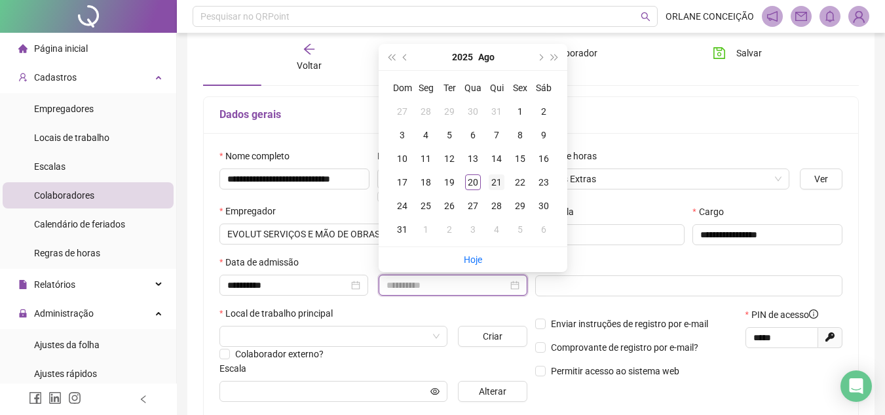
type input "**********"
click at [493, 178] on div "21" at bounding box center [497, 182] width 16 height 16
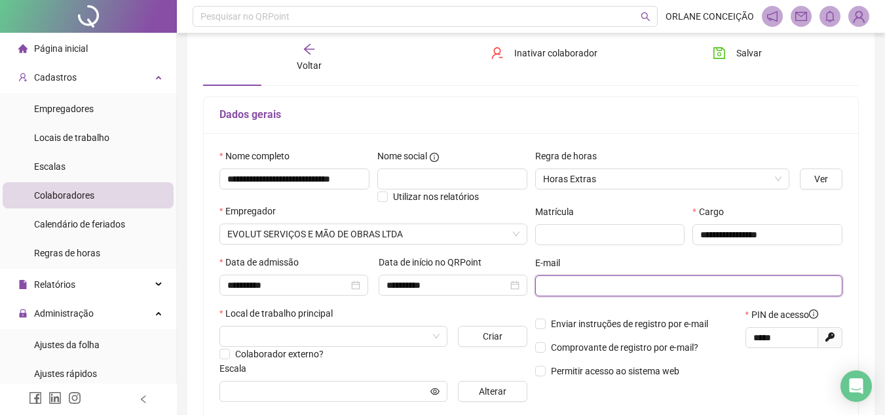
click at [549, 289] on input "text" at bounding box center [688, 285] width 290 height 14
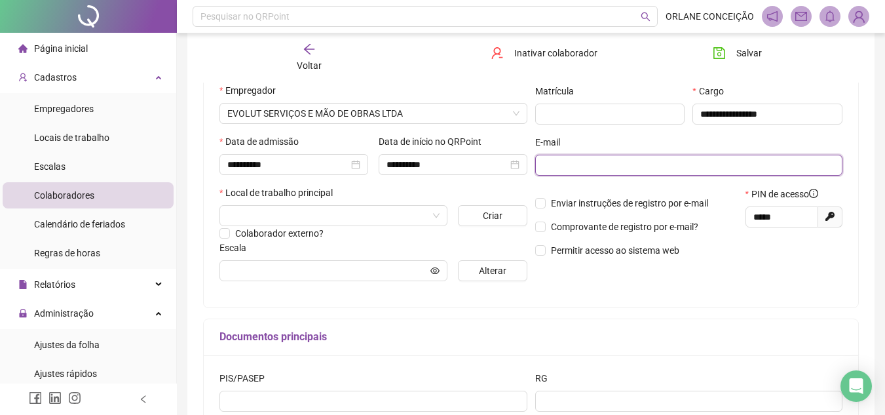
scroll to position [197, 0]
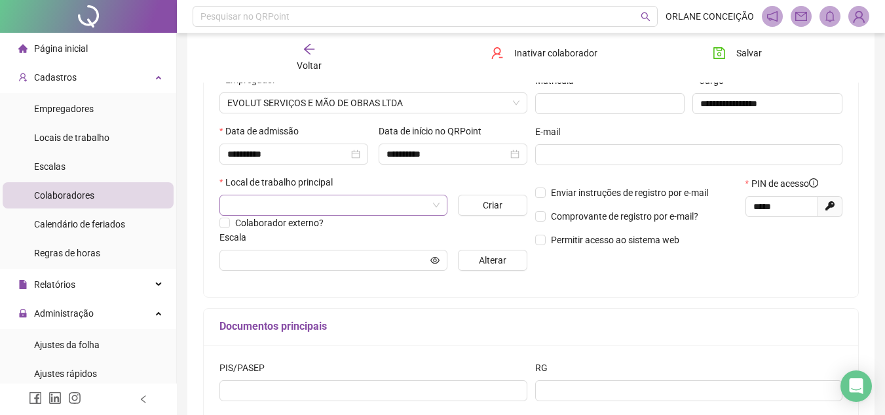
click at [262, 209] on input "search" at bounding box center [327, 205] width 200 height 20
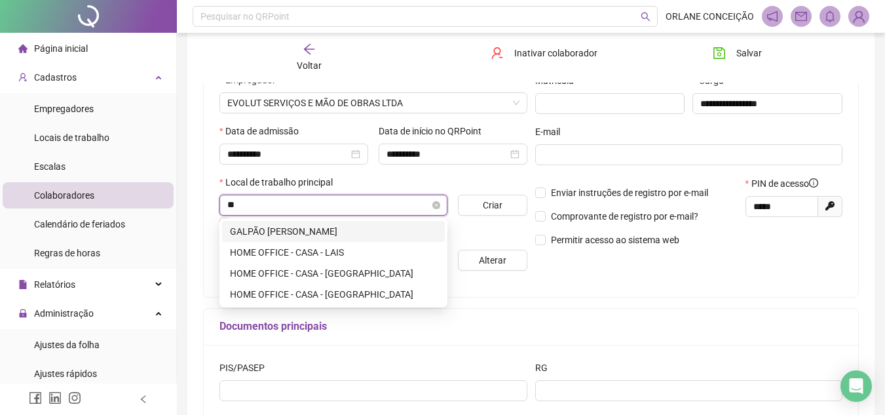
type input "***"
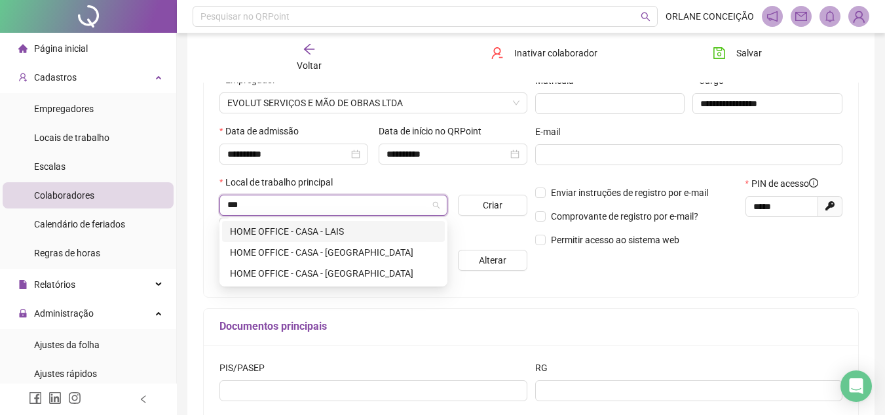
click at [286, 221] on div "HOME OFFICE - CASA - LAIS" at bounding box center [333, 231] width 223 height 21
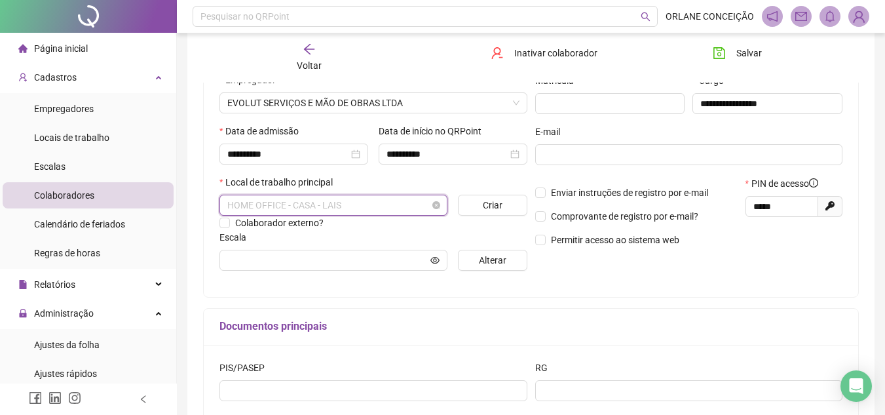
click at [360, 204] on span "HOME OFFICE - CASA - LAIS" at bounding box center [333, 205] width 212 height 20
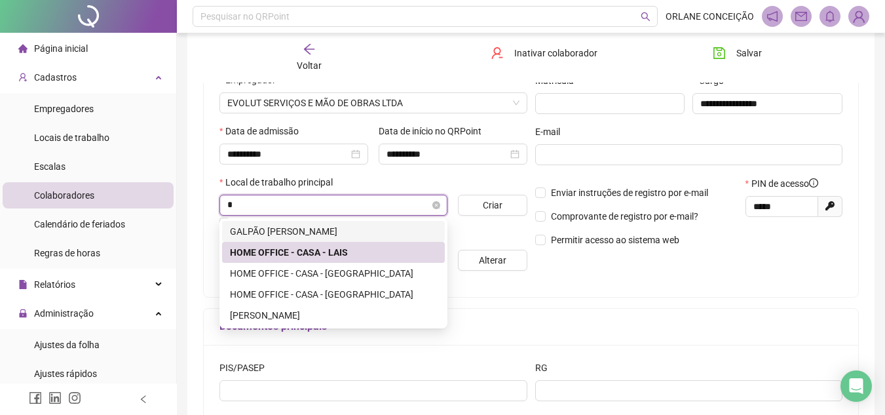
scroll to position [0, 0]
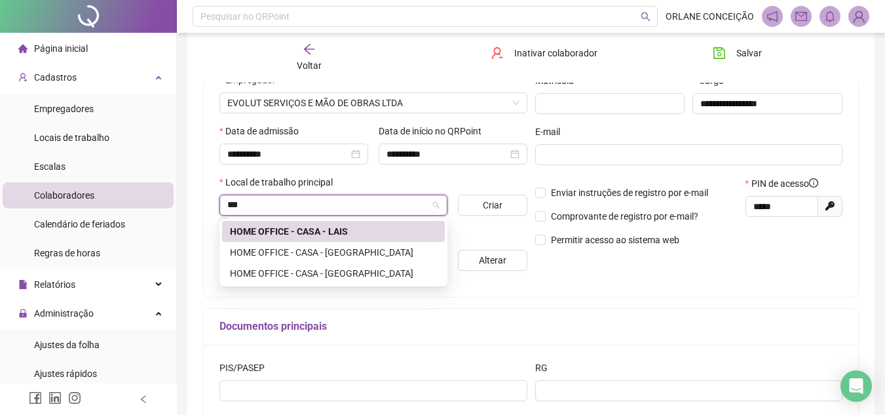
type input "***"
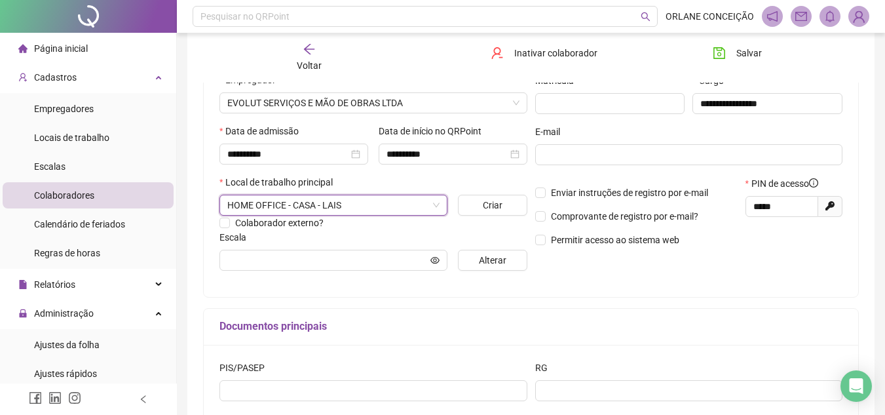
click at [447, 183] on div "Local de trabalho principal" at bounding box center [373, 185] width 308 height 20
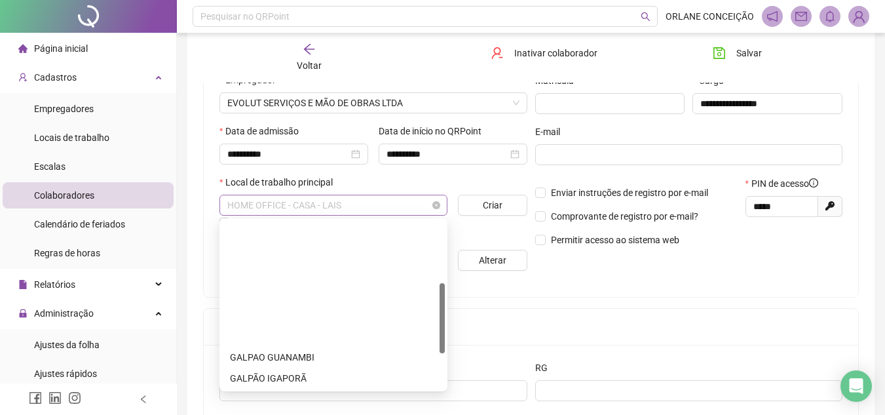
click at [392, 199] on span "HOME OFFICE - CASA - LAIS" at bounding box center [333, 205] width 212 height 20
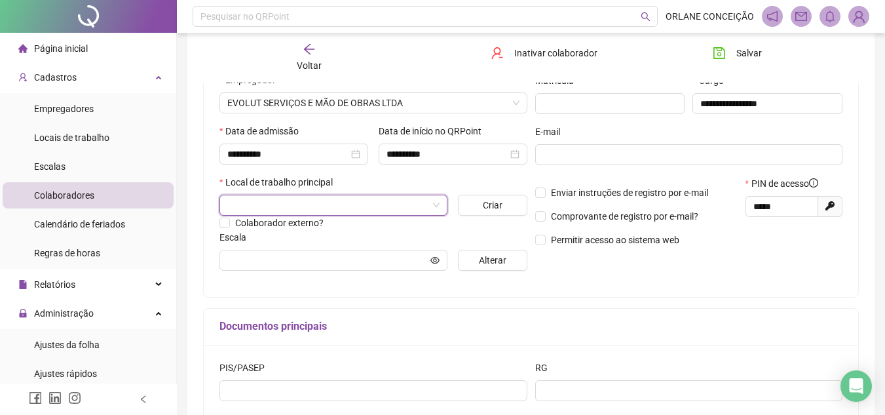
click at [414, 208] on input "search" at bounding box center [327, 205] width 200 height 20
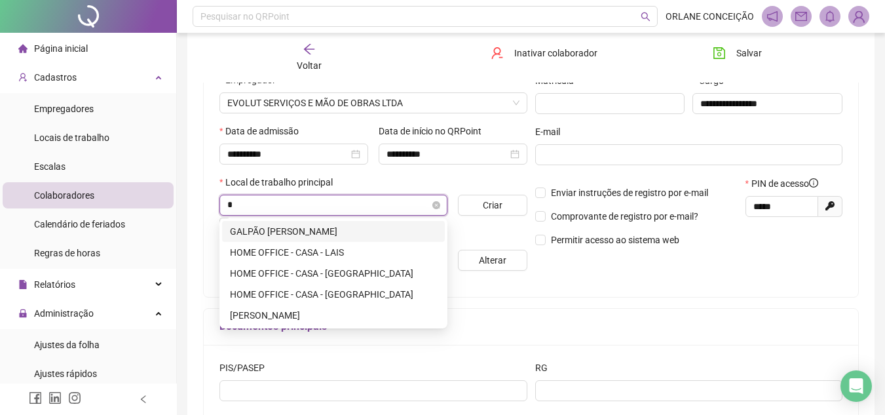
type input "**"
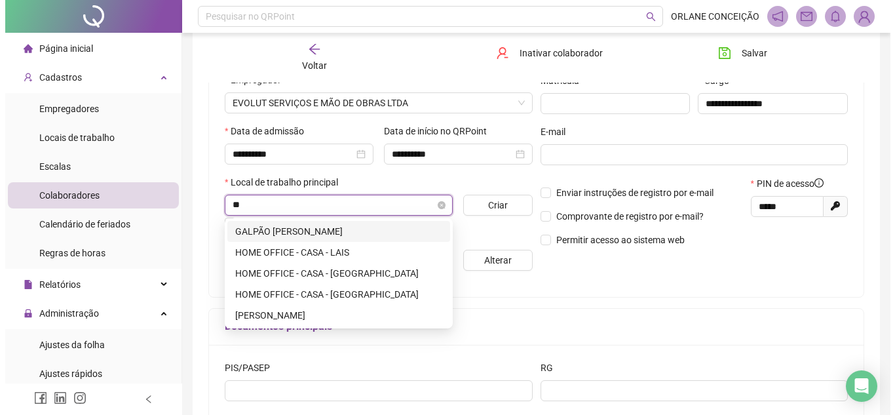
scroll to position [0, 0]
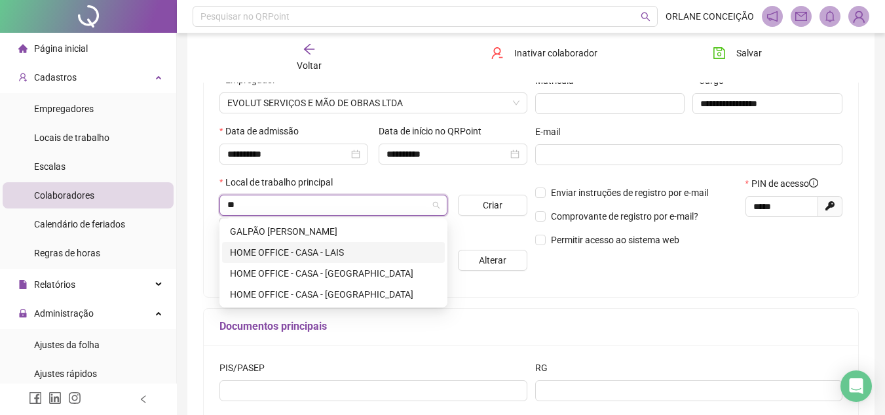
click at [369, 247] on div "HOME OFFICE - CASA - LAIS" at bounding box center [333, 252] width 207 height 14
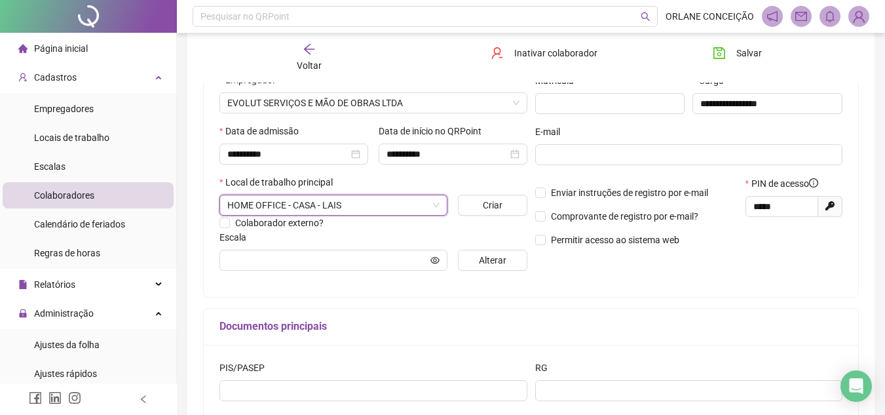
click at [732, 285] on div "**********" at bounding box center [531, 149] width 654 height 295
click at [499, 260] on span "Alterar" at bounding box center [493, 260] width 28 height 14
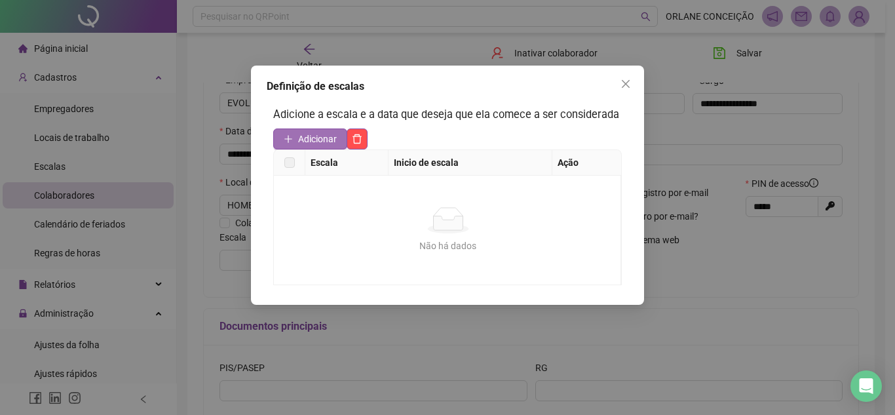
click at [301, 134] on span "Adicionar" at bounding box center [317, 139] width 39 height 14
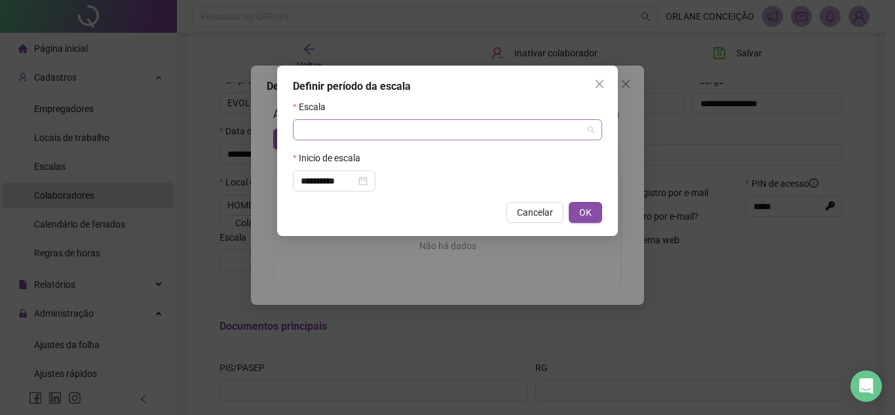
click at [385, 134] on input "search" at bounding box center [442, 130] width 282 height 20
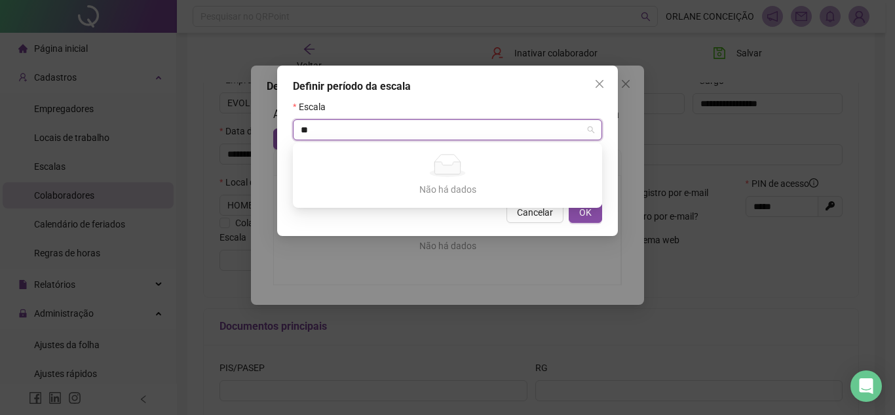
type input "*"
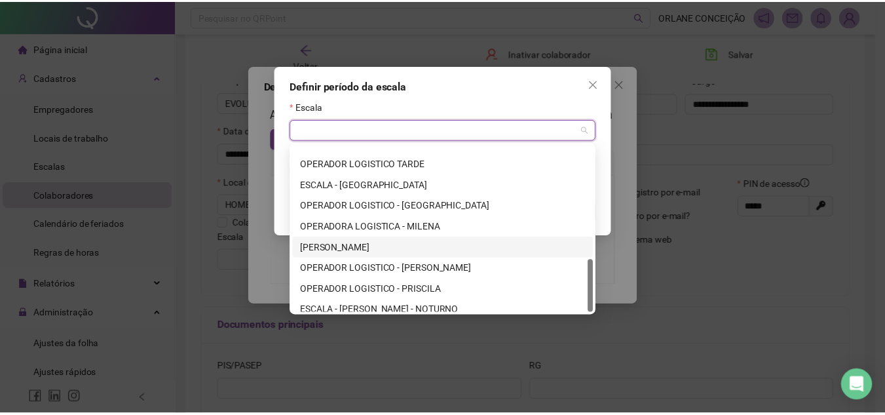
scroll to position [356, 0]
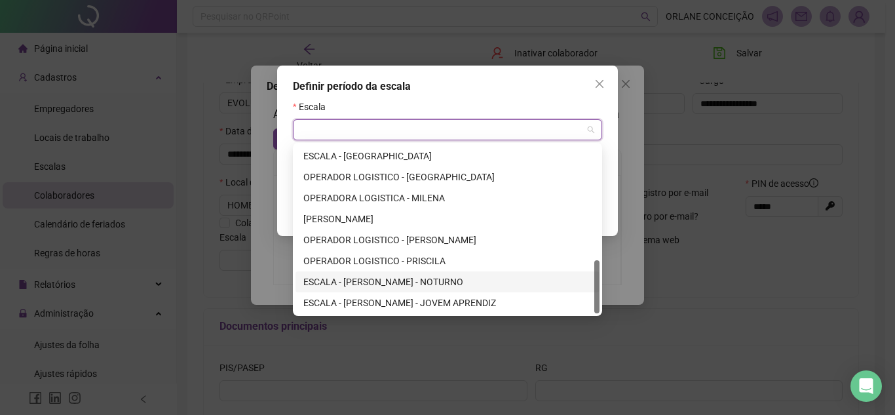
click at [421, 278] on div "ESCALA - [PERSON_NAME] - NOTURNO" at bounding box center [447, 281] width 288 height 14
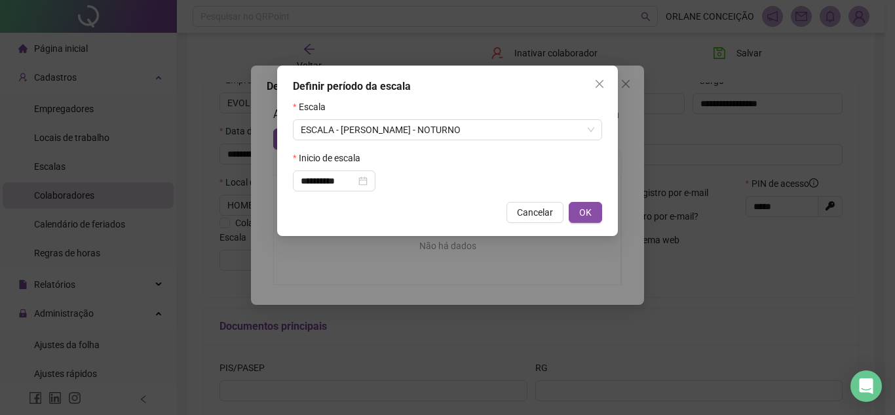
click at [582, 213] on span "OK" at bounding box center [585, 212] width 12 height 14
type input "**********"
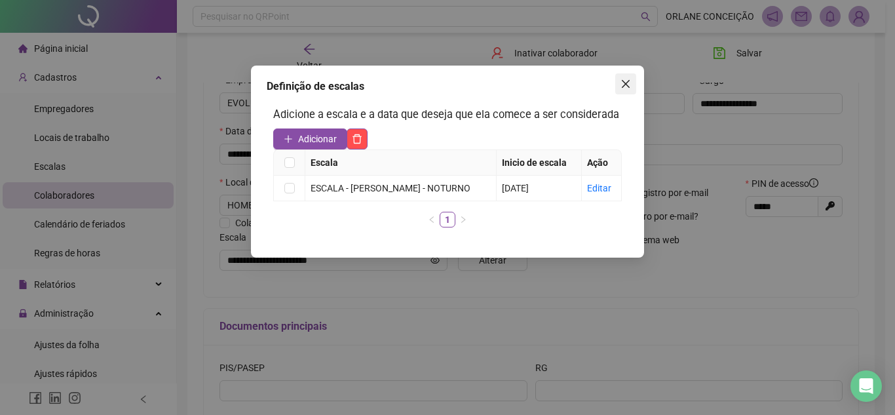
click at [624, 82] on icon "close" at bounding box center [626, 84] width 8 height 8
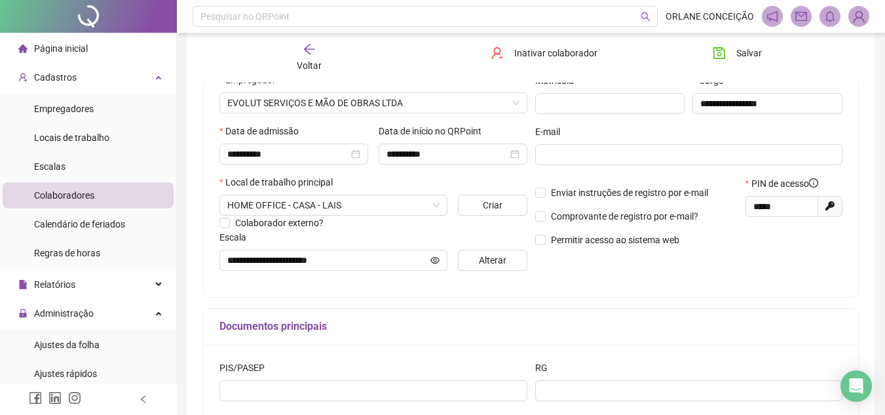
click at [658, 267] on div "**********" at bounding box center [689, 149] width 316 height 263
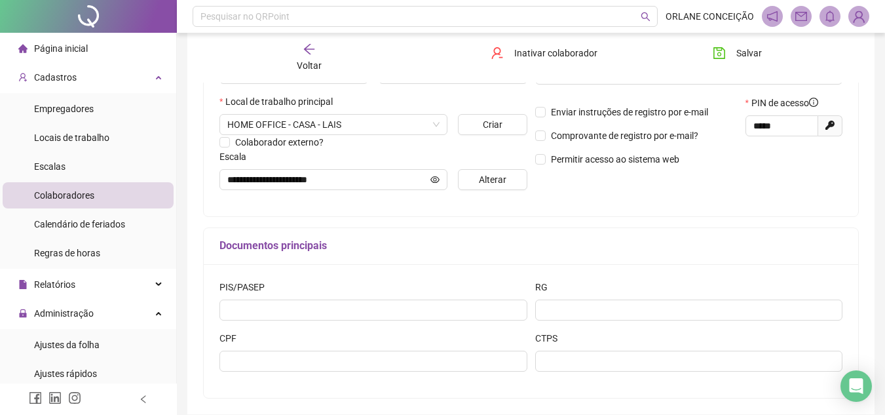
scroll to position [202, 0]
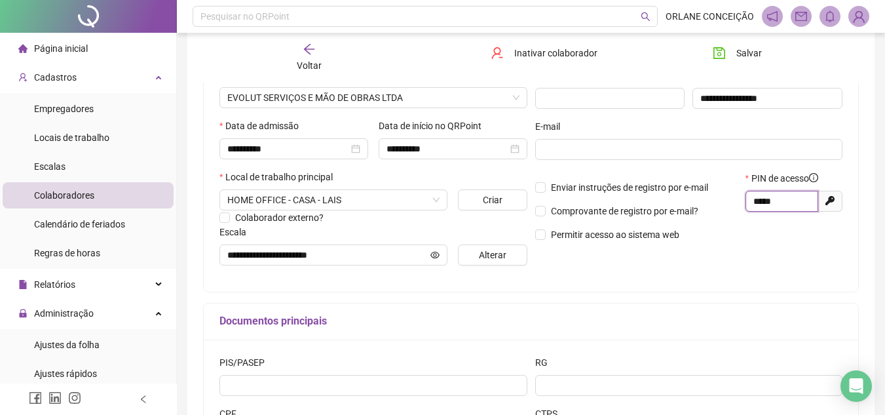
drag, startPoint x: 795, startPoint y: 200, endPoint x: 690, endPoint y: 197, distance: 105.5
click at [690, 197] on div "Enviar instruções de registro por e-mail Comprovante de registro por e-mail? Pe…" at bounding box center [689, 211] width 316 height 80
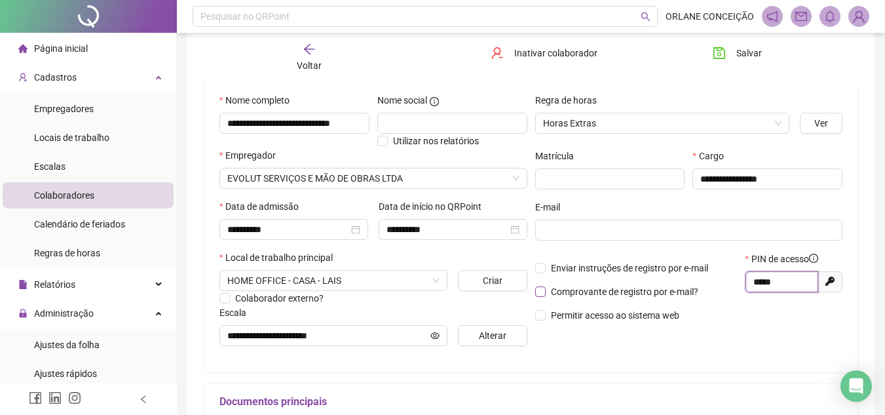
scroll to position [131, 0]
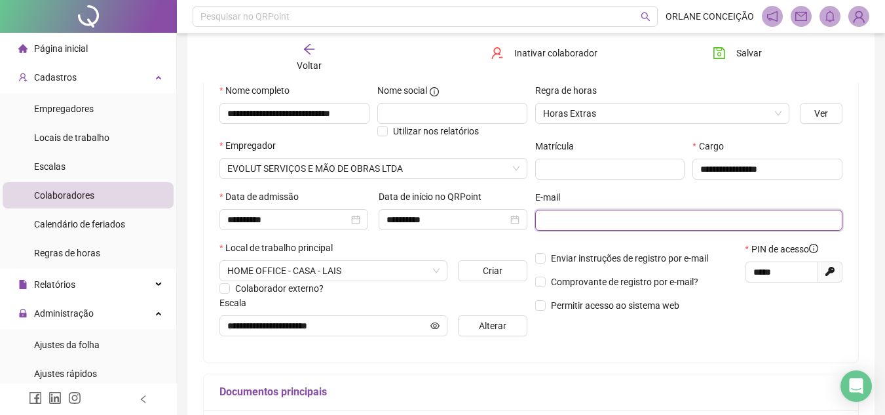
click at [583, 223] on input "text" at bounding box center [688, 220] width 290 height 14
paste input "**********"
type input "**********"
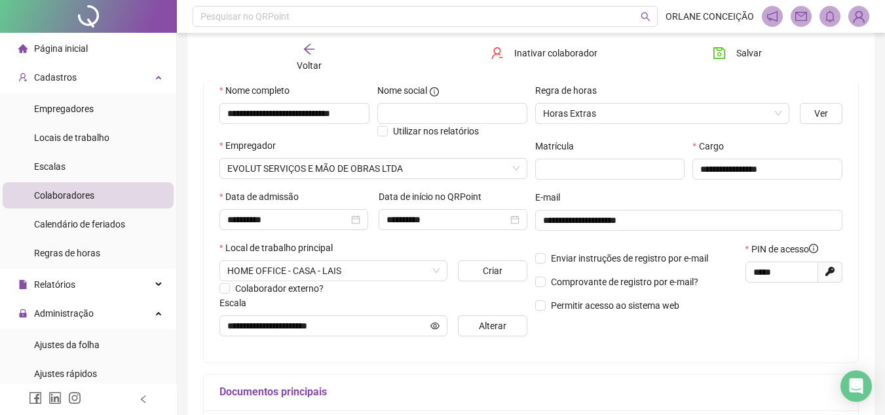
click at [741, 350] on div "**********" at bounding box center [531, 214] width 654 height 295
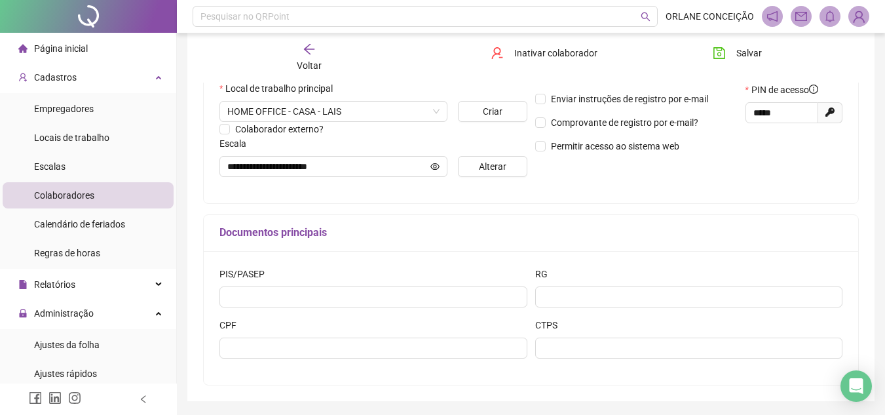
scroll to position [267, 0]
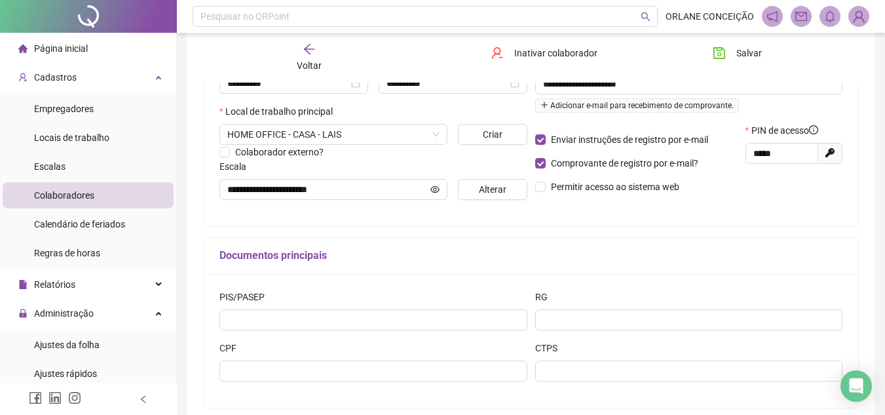
click at [536, 176] on div "Enviar instruções de registro por e-mail Comprovante de registro por e-mail? Pe…" at bounding box center [636, 163] width 210 height 80
click at [536, 193] on label "Permitir acesso ao sistema web" at bounding box center [609, 186] width 149 height 14
click at [746, 219] on div "**********" at bounding box center [531, 78] width 654 height 295
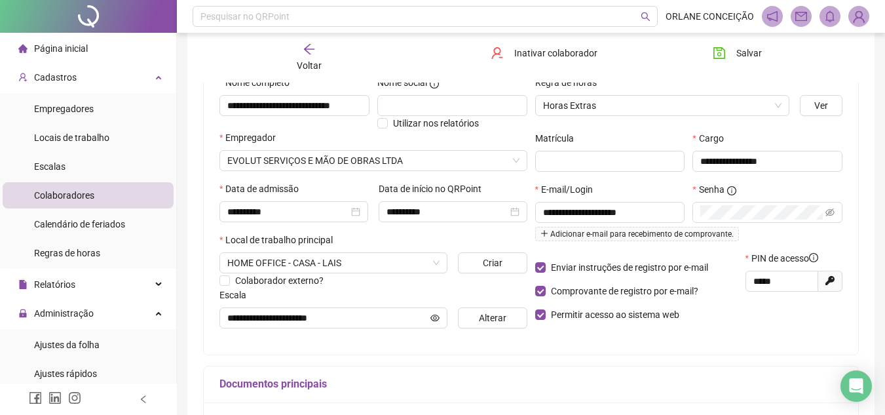
scroll to position [136, 0]
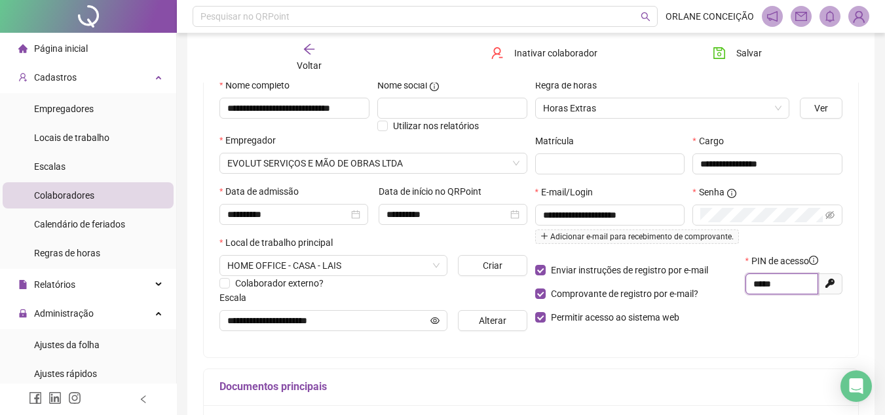
drag, startPoint x: 785, startPoint y: 279, endPoint x: 717, endPoint y: 278, distance: 68.8
click at [717, 278] on div "Enviar instruções de registro por e-mail Comprovante de registro por e-mail? Pe…" at bounding box center [689, 294] width 316 height 80
click at [753, 369] on div "Documentos principais" at bounding box center [531, 387] width 654 height 37
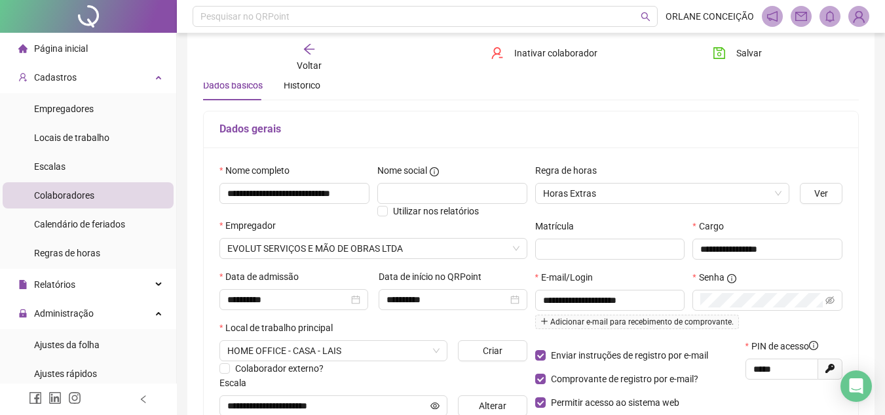
scroll to position [0, 0]
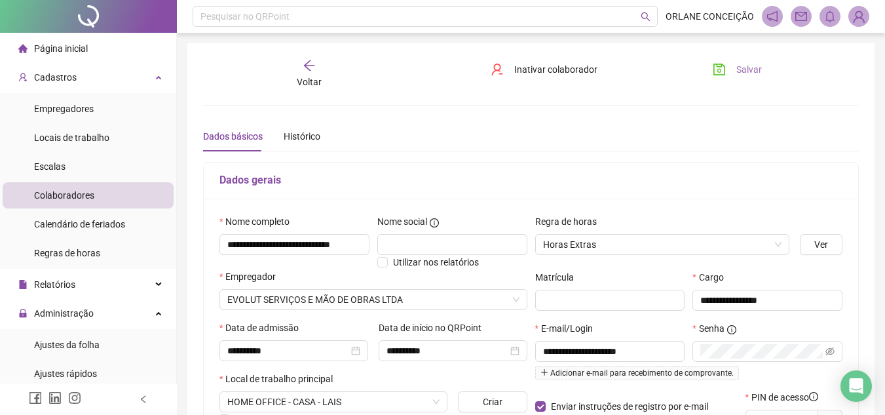
click at [743, 63] on span "Salvar" at bounding box center [749, 69] width 26 height 14
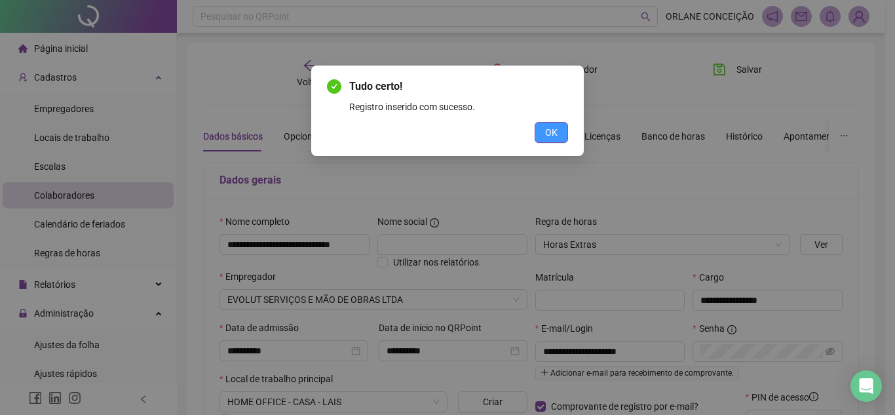
click at [550, 134] on span "OK" at bounding box center [551, 132] width 12 height 14
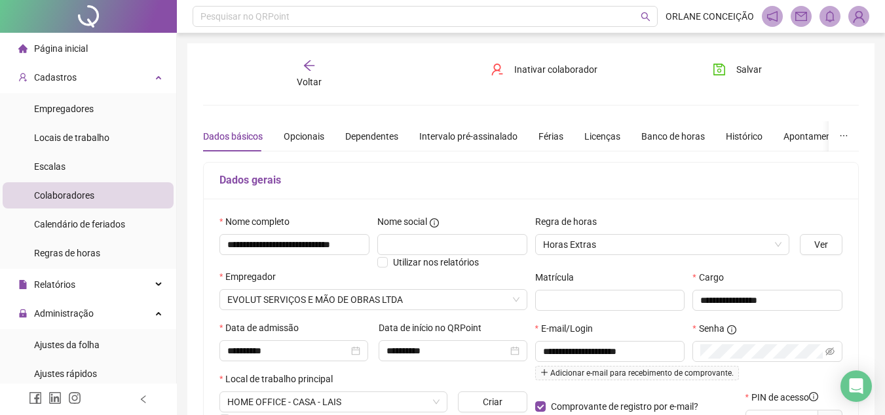
click at [504, 170] on div "Dados gerais" at bounding box center [531, 180] width 654 height 37
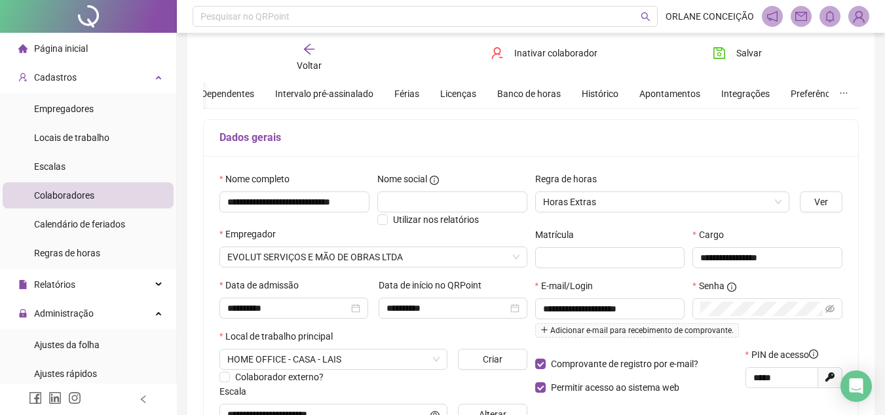
scroll to position [66, 0]
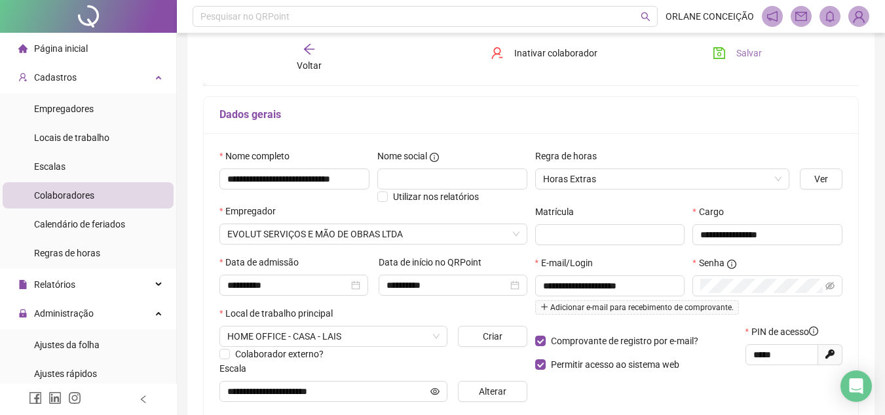
click at [727, 52] on button "Salvar" at bounding box center [737, 53] width 69 height 21
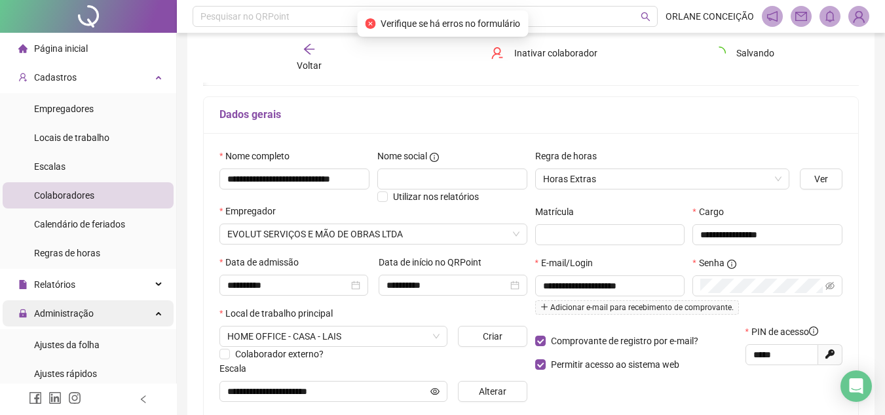
click at [60, 312] on span "Administração" at bounding box center [64, 313] width 60 height 10
click at [313, 45] on icon "arrow-left" at bounding box center [309, 49] width 13 height 13
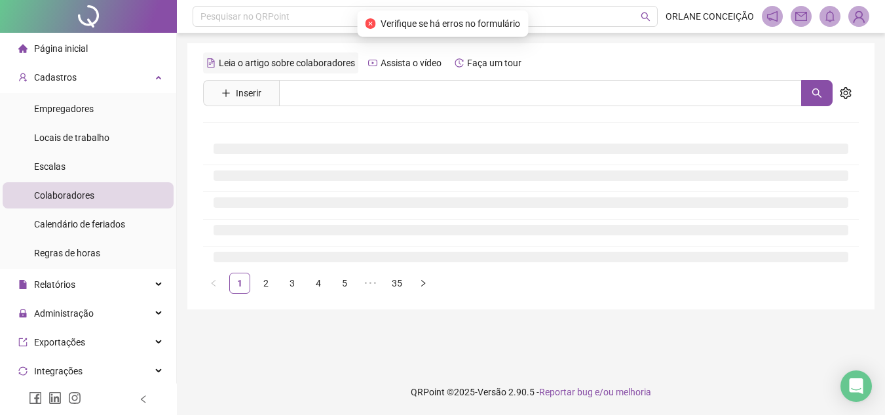
scroll to position [0, 0]
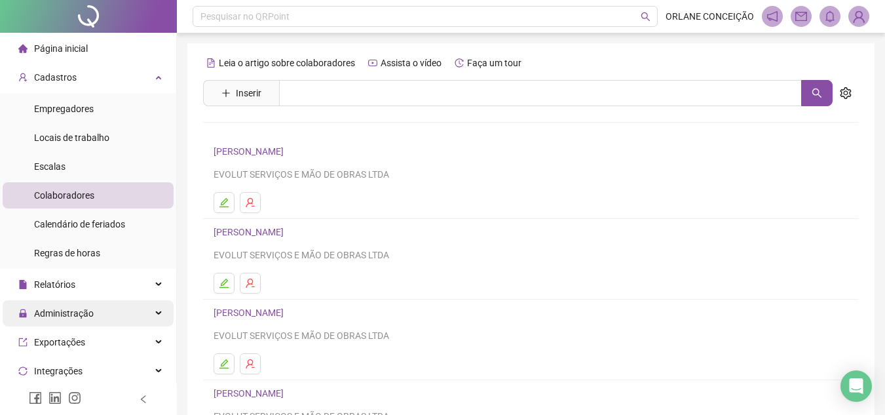
click at [78, 311] on span "Administração" at bounding box center [64, 313] width 60 height 10
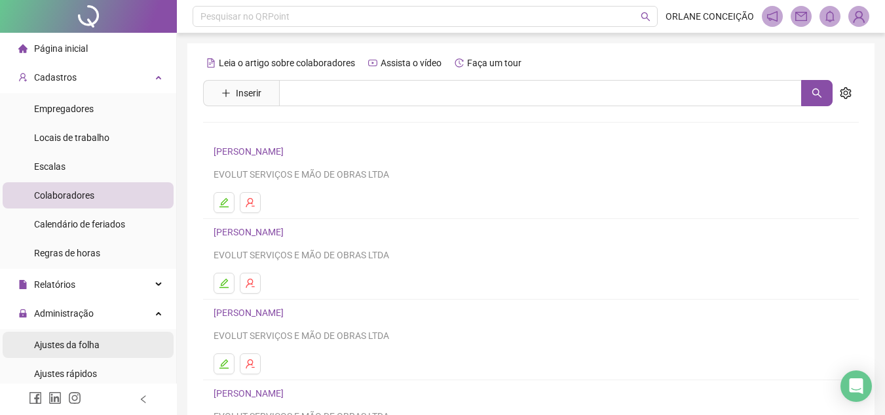
click at [88, 342] on span "Ajustes da folha" at bounding box center [67, 344] width 66 height 10
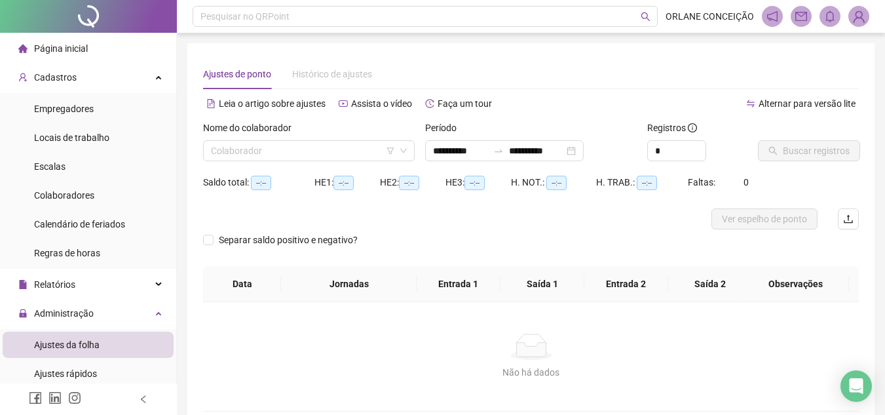
type input "**********"
click at [274, 153] on input "search" at bounding box center [303, 151] width 184 height 20
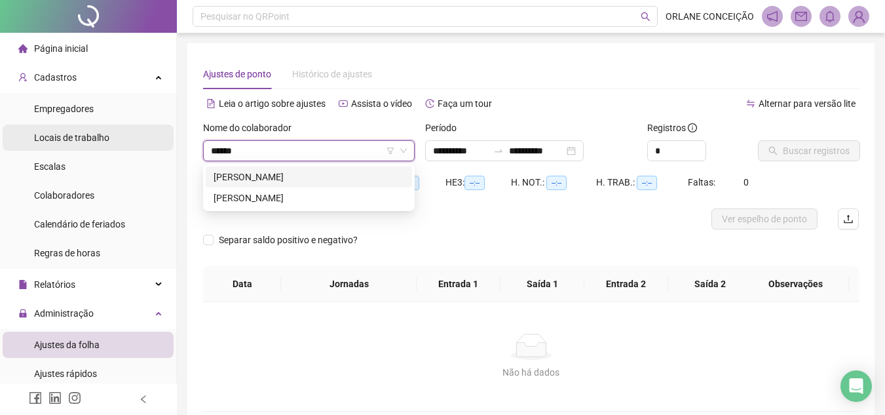
type input "*******"
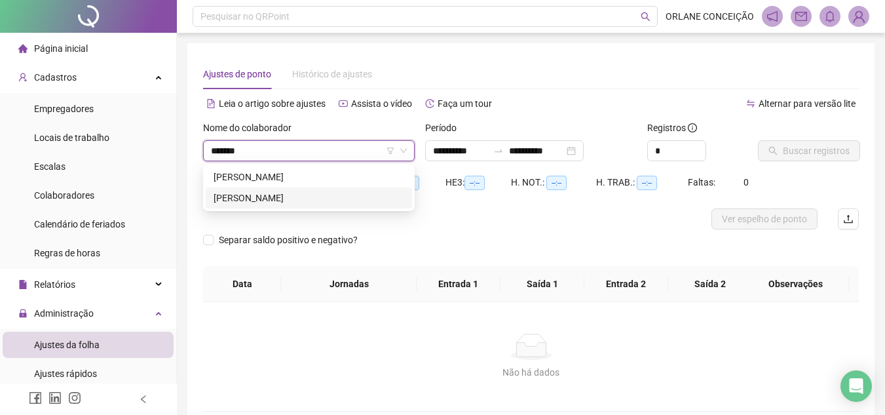
click at [299, 197] on div "[PERSON_NAME]" at bounding box center [309, 198] width 191 height 14
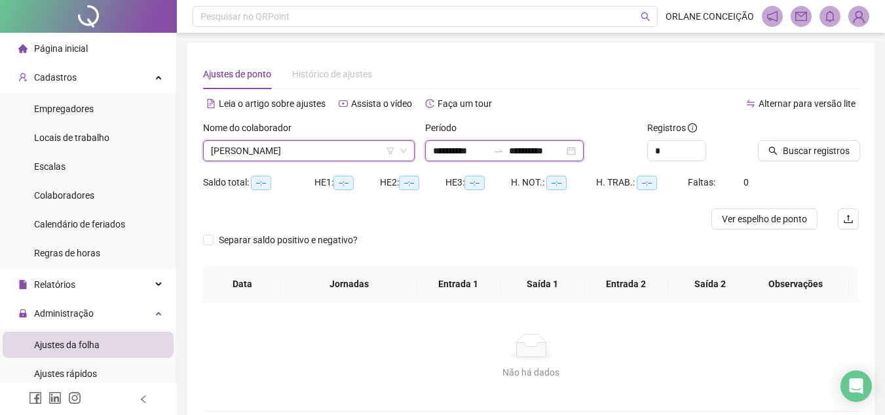
click at [469, 147] on input "**********" at bounding box center [460, 150] width 55 height 14
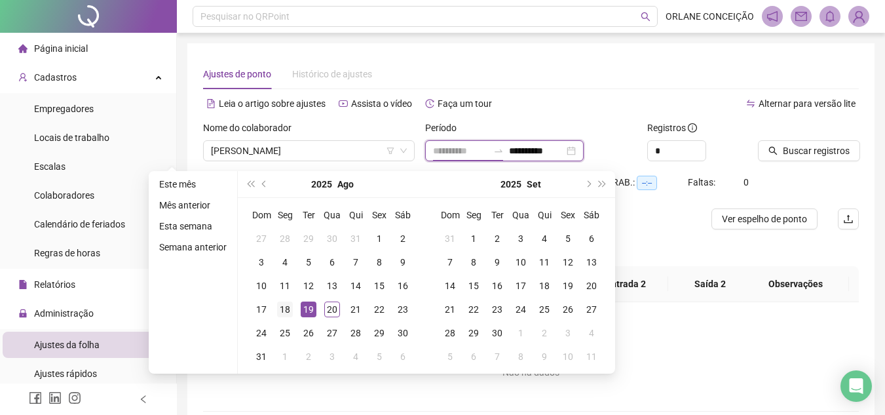
type input "**********"
click at [286, 310] on div "18" at bounding box center [285, 309] width 16 height 16
type input "**********"
click at [329, 305] on div "20" at bounding box center [332, 309] width 16 height 16
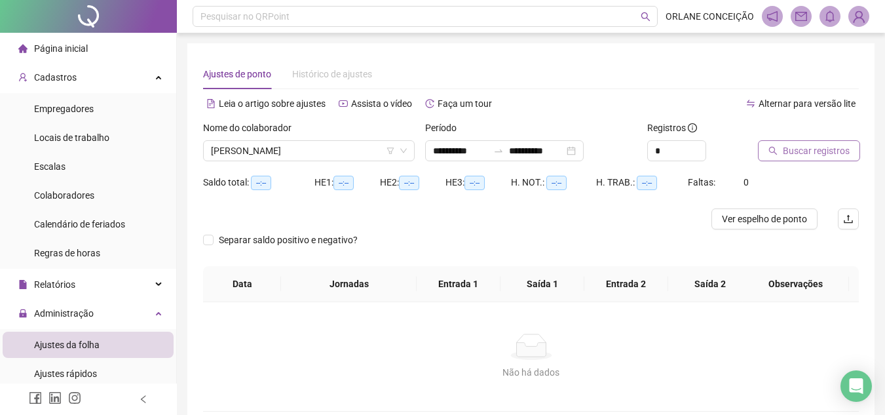
click at [814, 152] on span "Buscar registros" at bounding box center [816, 150] width 67 height 14
click at [274, 149] on span "[PERSON_NAME]" at bounding box center [309, 151] width 196 height 20
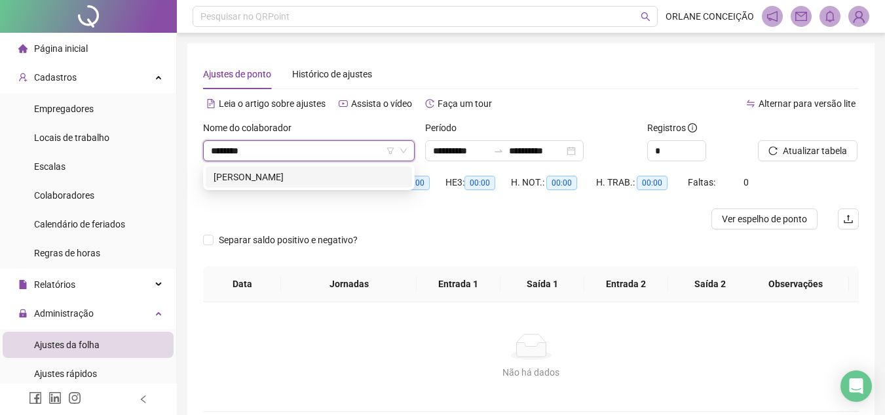
type input "********"
click at [302, 183] on div "[PERSON_NAME]" at bounding box center [309, 177] width 191 height 14
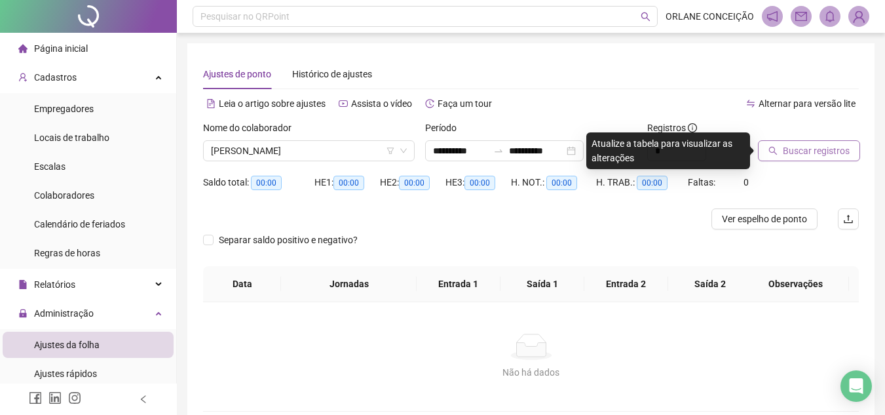
drag, startPoint x: 843, startPoint y: 153, endPoint x: 831, endPoint y: 151, distance: 11.9
click at [842, 152] on span "Buscar registros" at bounding box center [816, 150] width 67 height 14
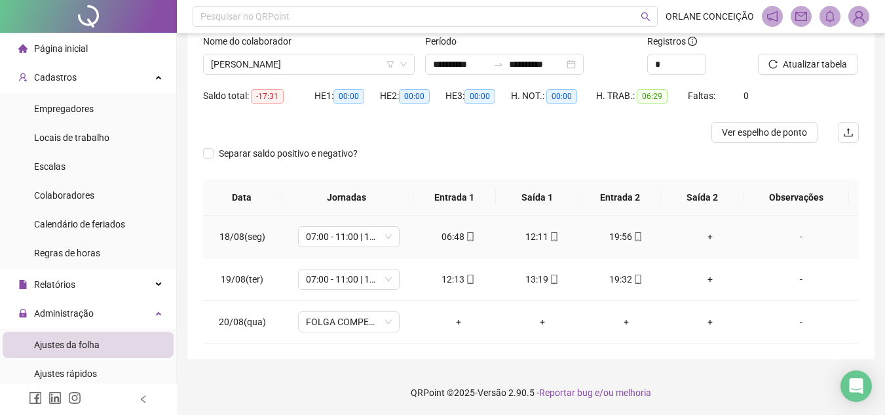
scroll to position [87, 0]
click at [492, 56] on div "**********" at bounding box center [504, 63] width 159 height 21
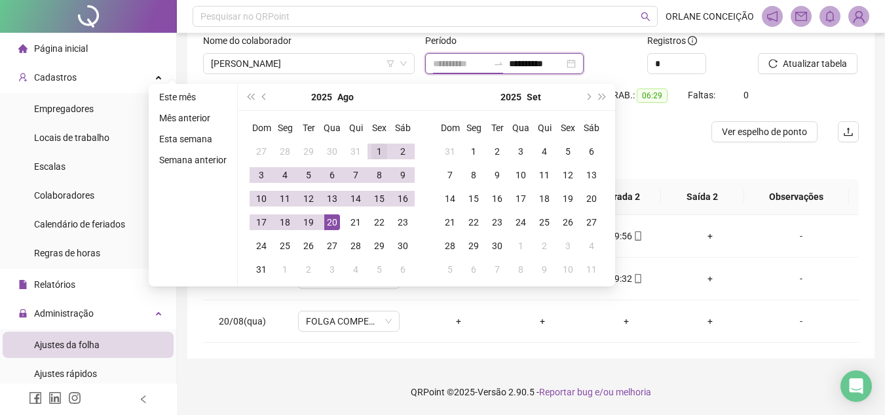
type input "**********"
click at [373, 151] on div "1" at bounding box center [379, 151] width 16 height 16
type input "**********"
click at [333, 214] on div "20" at bounding box center [332, 222] width 16 height 16
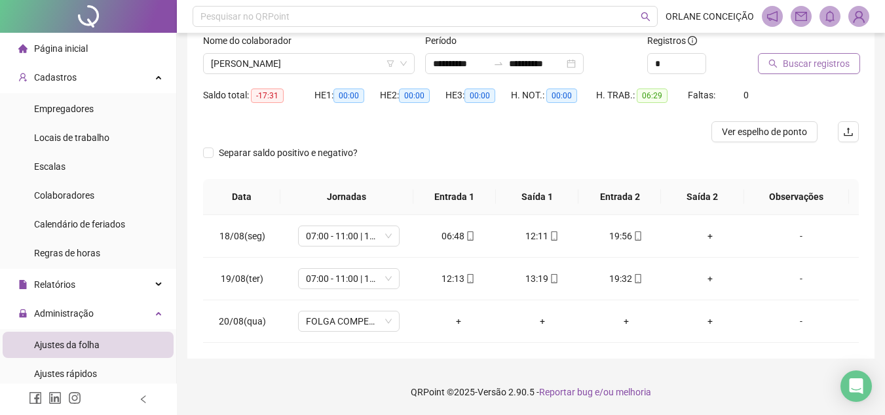
click at [831, 64] on span "Buscar registros" at bounding box center [816, 63] width 67 height 14
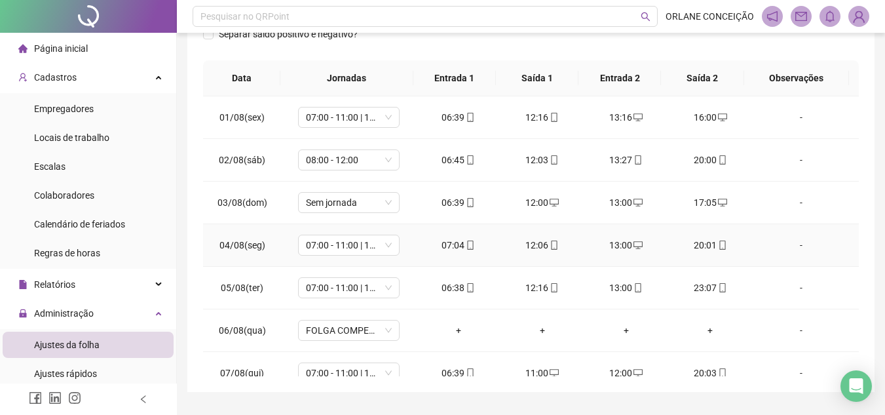
scroll to position [0, 0]
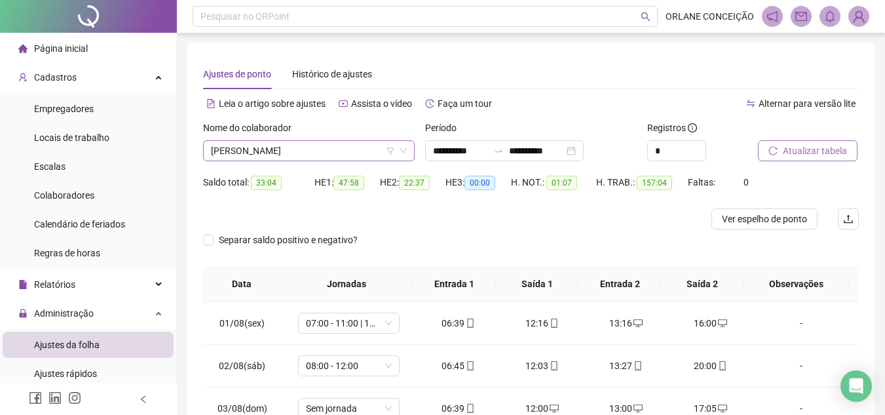
click at [345, 147] on span "[PERSON_NAME]" at bounding box center [309, 151] width 196 height 20
click at [559, 58] on div "**********" at bounding box center [530, 320] width 687 height 554
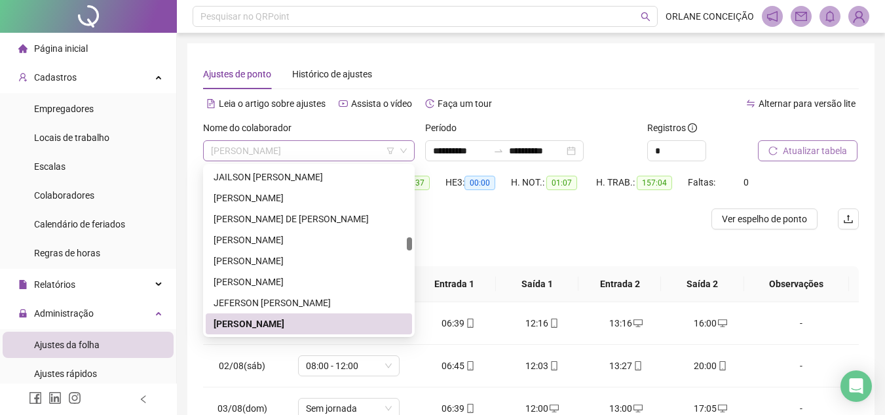
click at [348, 154] on span "[PERSON_NAME]" at bounding box center [309, 151] width 196 height 20
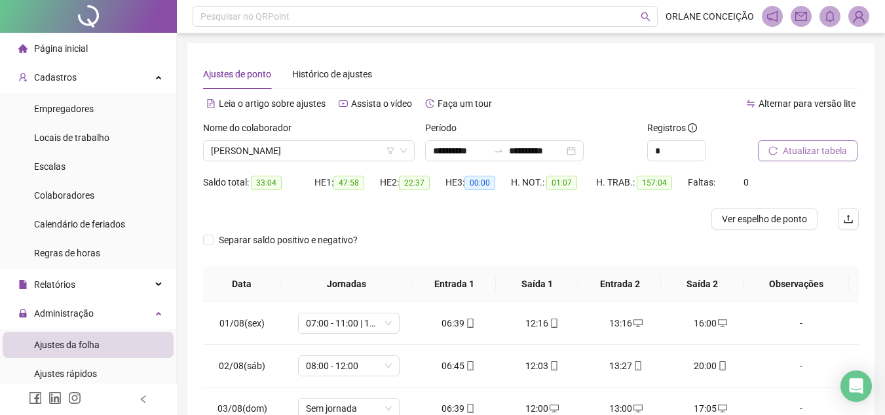
click at [625, 71] on div "Ajustes de ponto Histórico de ajustes" at bounding box center [531, 74] width 656 height 30
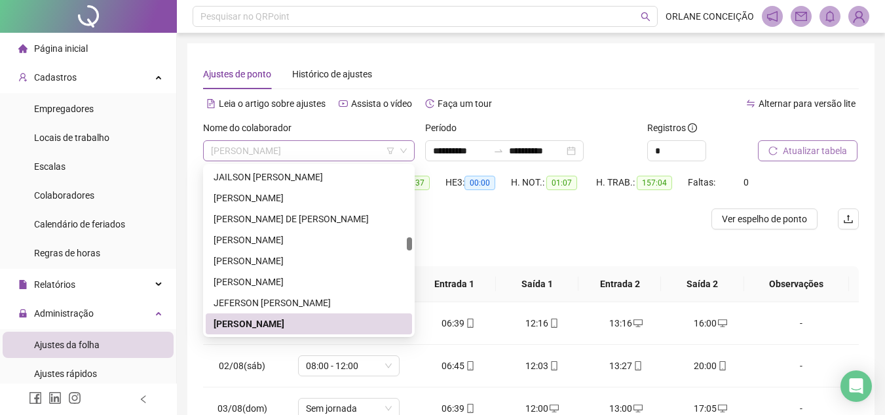
click at [246, 152] on span "[PERSON_NAME]" at bounding box center [309, 151] width 196 height 20
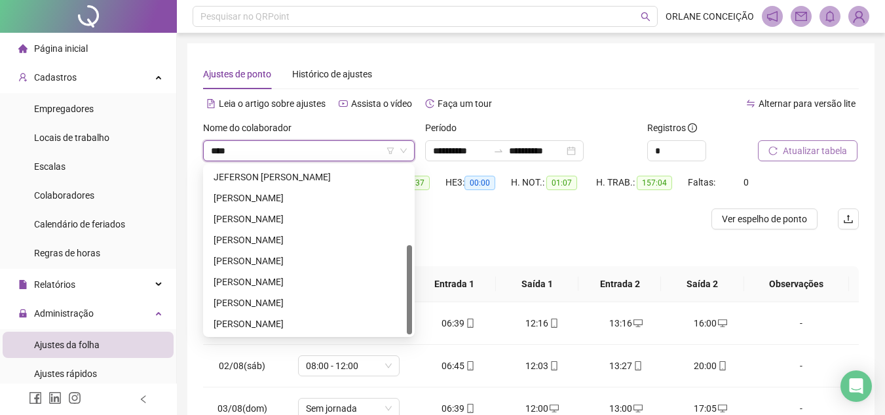
scroll to position [0, 0]
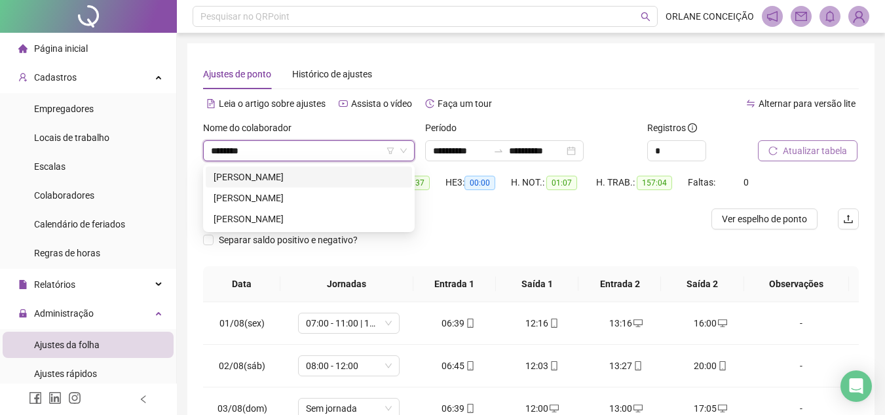
type input "********"
drag, startPoint x: 256, startPoint y: 157, endPoint x: 179, endPoint y: 149, distance: 77.7
click at [179, 149] on div "**********" at bounding box center [531, 327] width 708 height 654
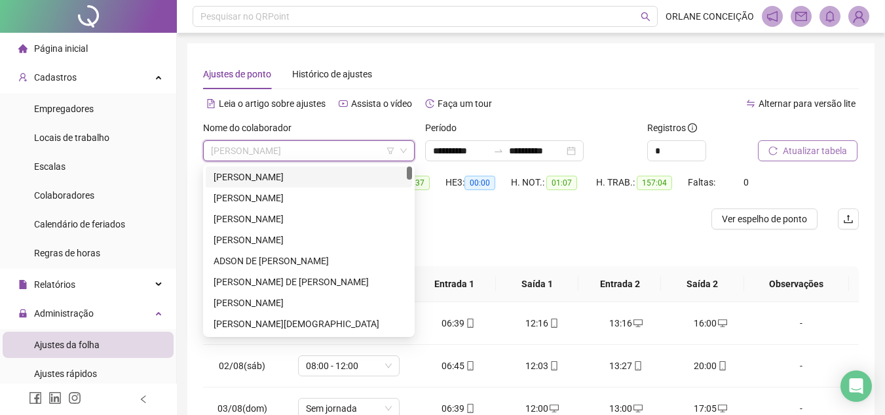
scroll to position [1593, 0]
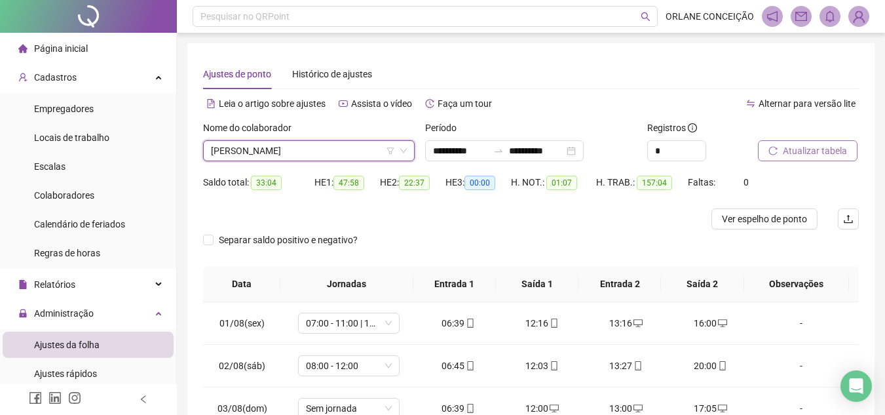
click at [542, 69] on div "Ajustes de ponto Histórico de ajustes" at bounding box center [531, 74] width 656 height 30
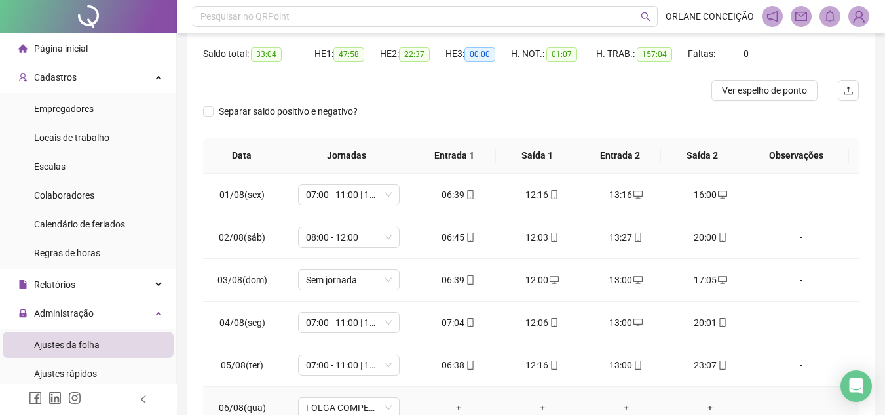
scroll to position [0, 0]
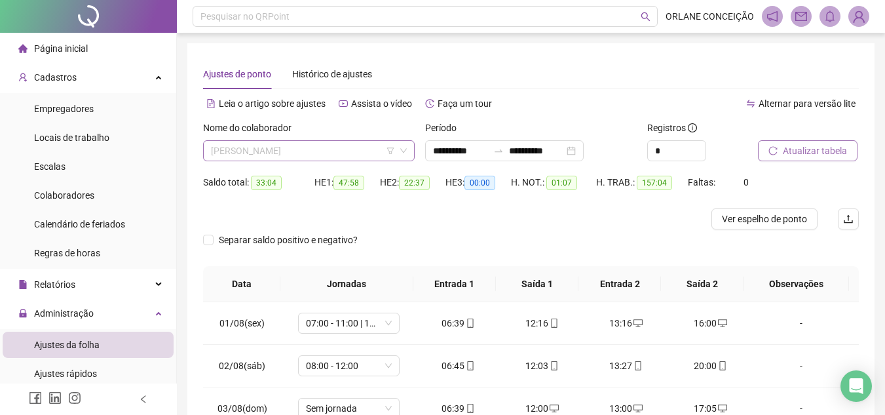
click at [317, 149] on span "[PERSON_NAME]" at bounding box center [309, 151] width 196 height 20
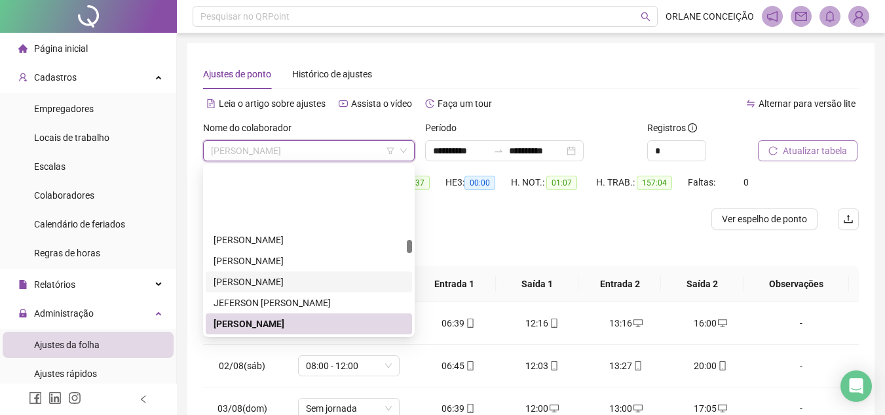
scroll to position [1659, 0]
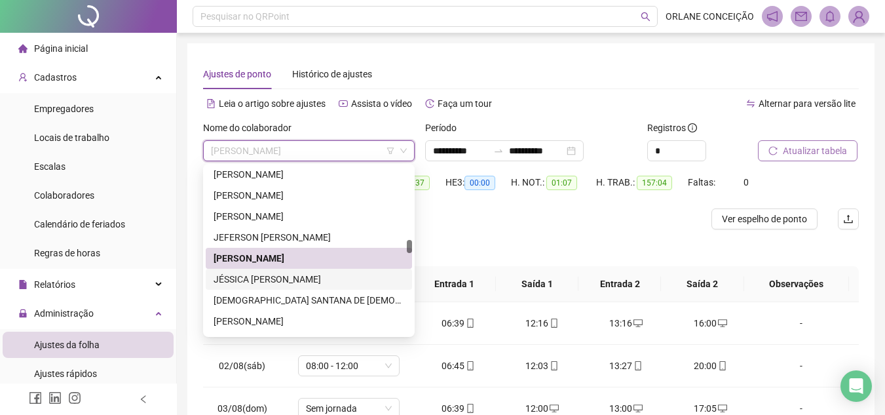
click at [246, 275] on div "JÉSSICA [PERSON_NAME]" at bounding box center [309, 279] width 191 height 14
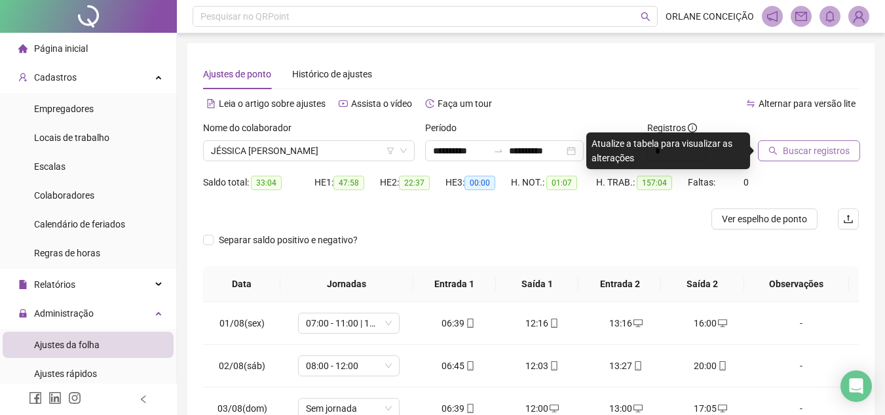
click at [847, 154] on button "Buscar registros" at bounding box center [809, 150] width 102 height 21
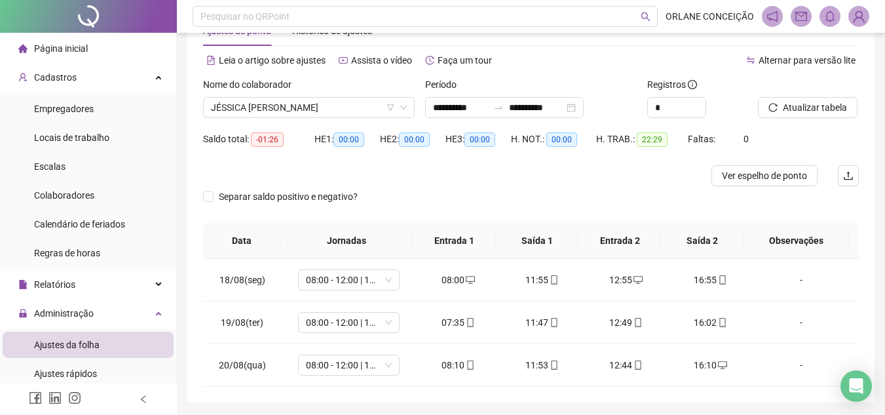
scroll to position [87, 0]
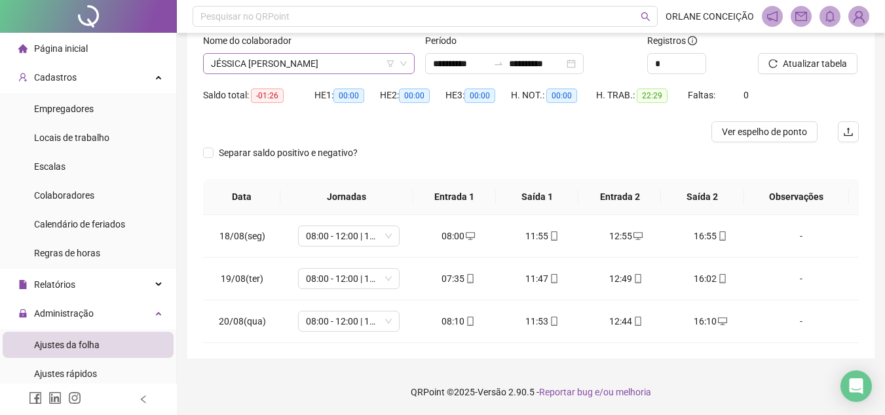
click at [329, 65] on span "JÉSSICA [PERSON_NAME]" at bounding box center [309, 64] width 196 height 20
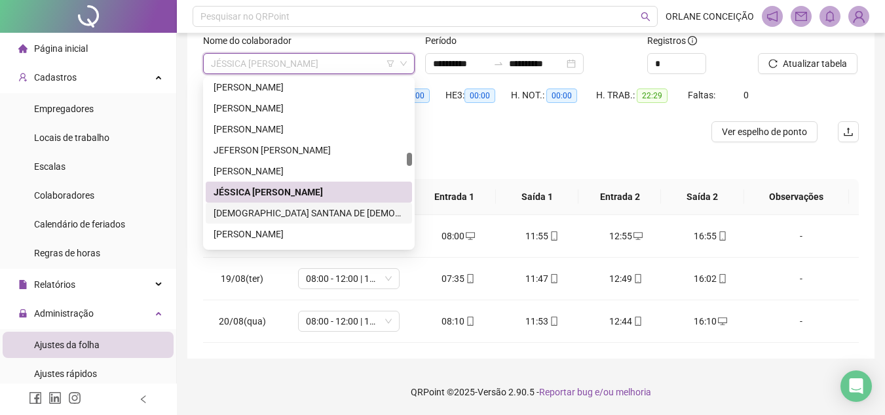
click at [309, 212] on div "[DEMOGRAPHIC_DATA] SANTANA DE [DEMOGRAPHIC_DATA]" at bounding box center [309, 213] width 191 height 14
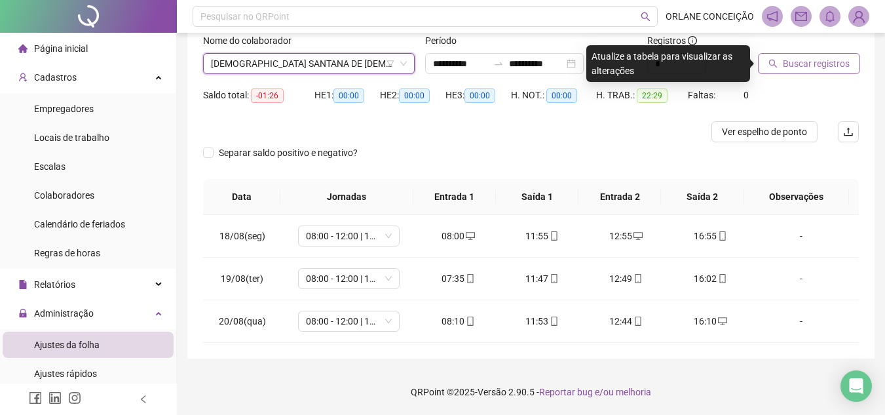
click at [804, 67] on span "Buscar registros" at bounding box center [816, 63] width 67 height 14
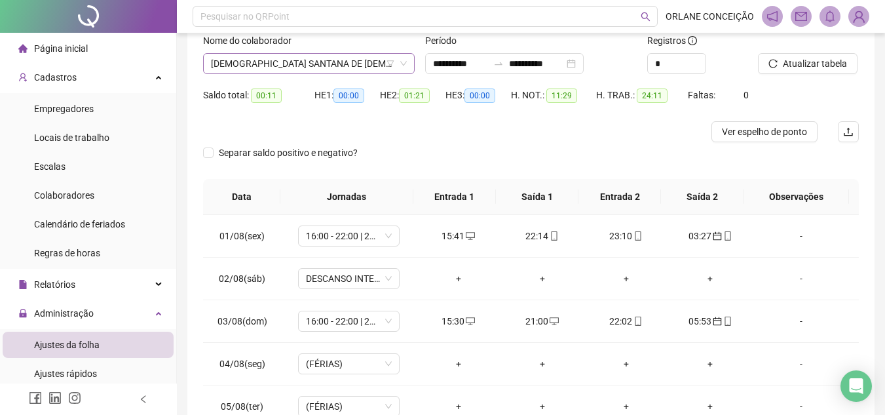
click at [325, 61] on span "[DEMOGRAPHIC_DATA] SANTANA DE [DEMOGRAPHIC_DATA]" at bounding box center [309, 64] width 196 height 20
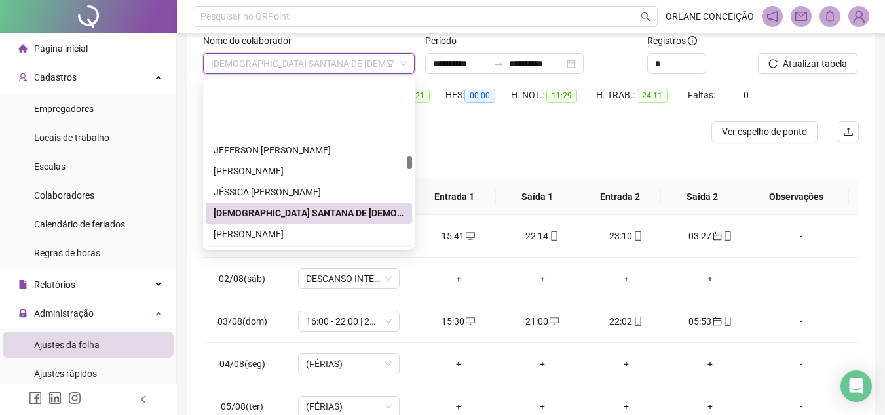
scroll to position [1724, 0]
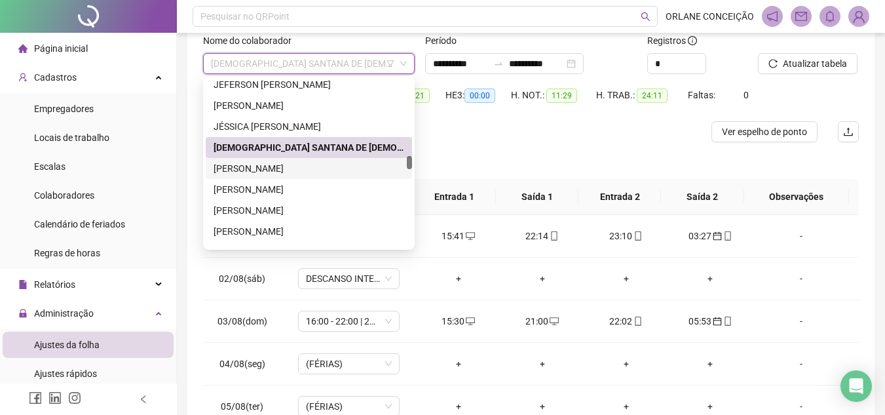
click at [301, 173] on div "[PERSON_NAME]" at bounding box center [309, 168] width 191 height 14
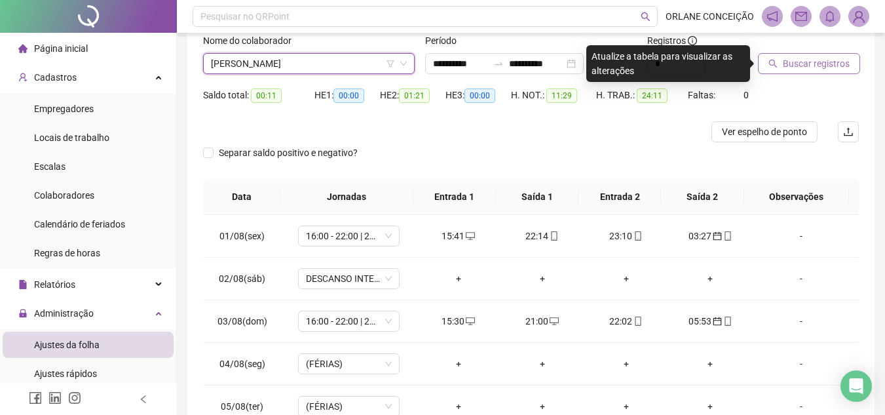
click at [804, 60] on span "Buscar registros" at bounding box center [816, 63] width 67 height 14
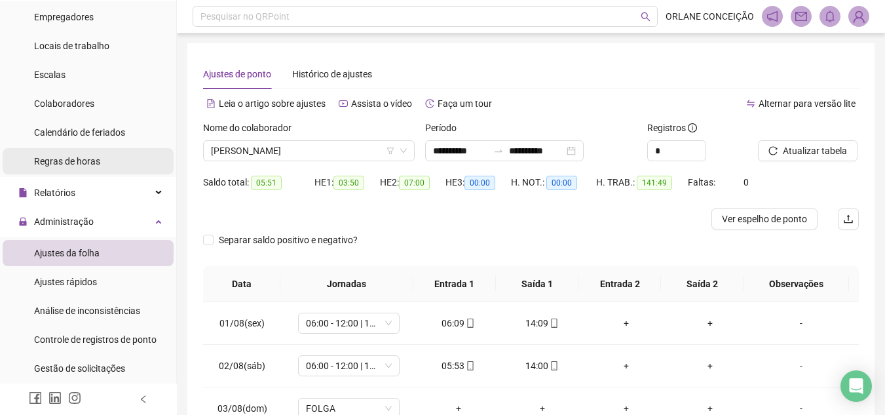
scroll to position [0, 0]
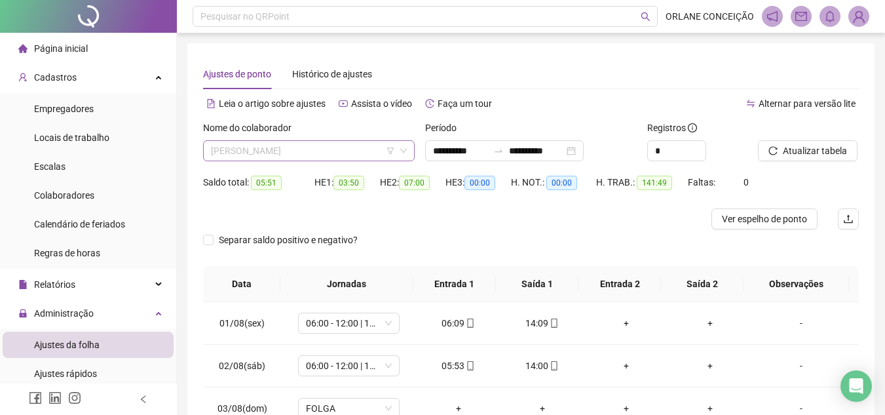
click at [311, 145] on span "[PERSON_NAME]" at bounding box center [309, 151] width 196 height 20
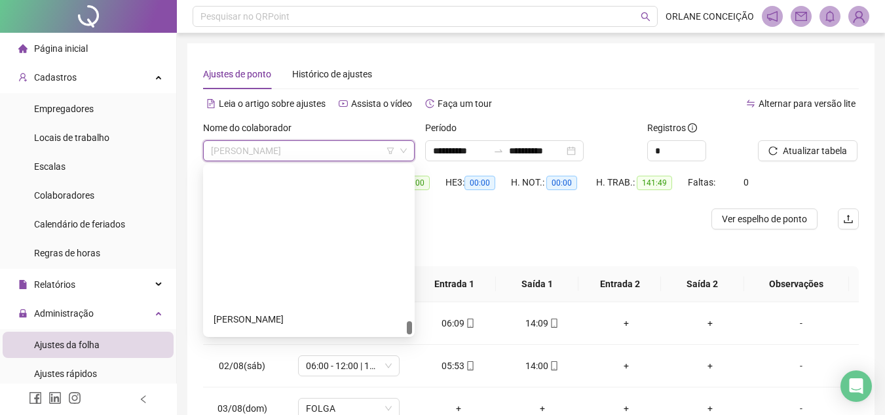
scroll to position [3480, 0]
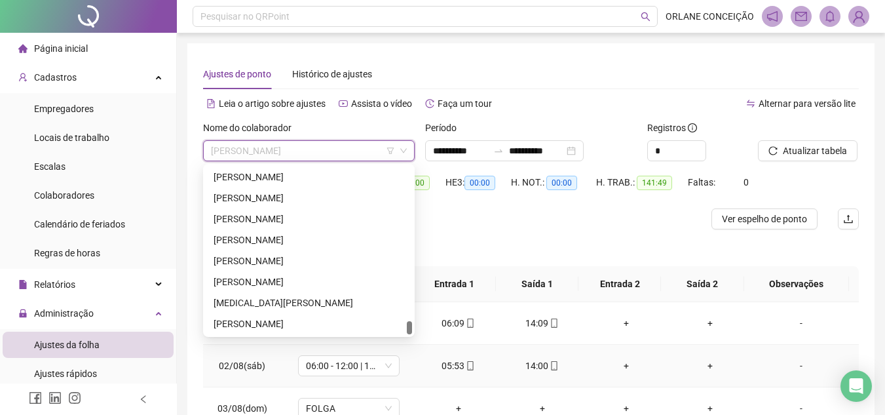
drag, startPoint x: 409, startPoint y: 248, endPoint x: 397, endPoint y: 348, distance: 100.3
click at [395, 350] on body "**********" at bounding box center [442, 207] width 885 height 415
click at [280, 277] on div "[PERSON_NAME]" at bounding box center [309, 281] width 191 height 14
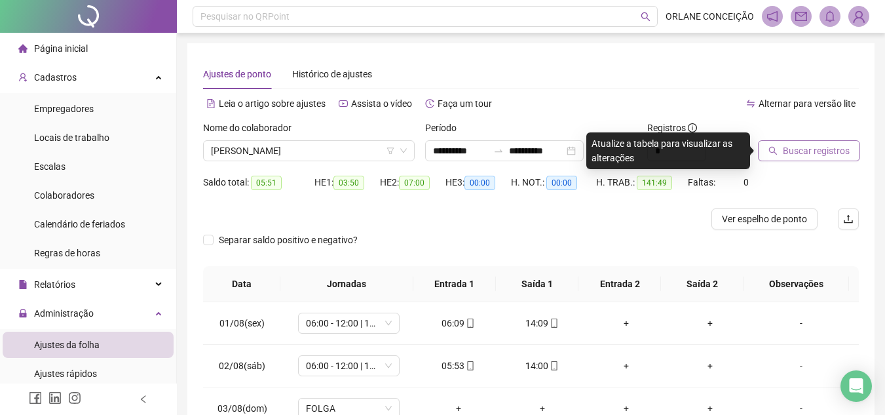
click at [793, 149] on span "Buscar registros" at bounding box center [816, 150] width 67 height 14
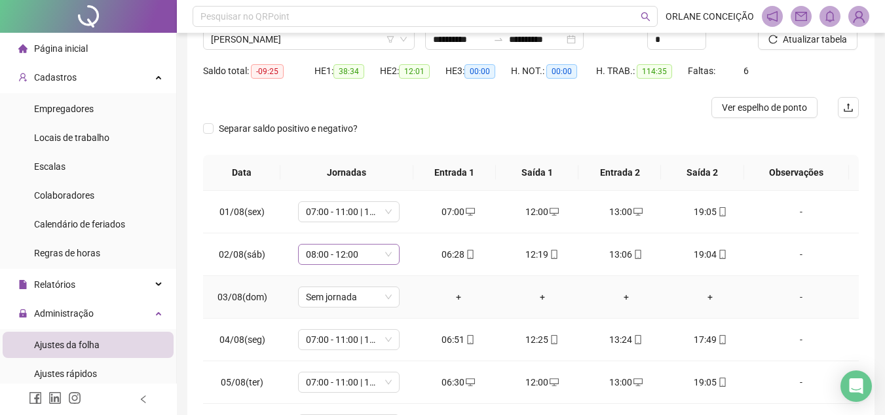
scroll to position [0, 0]
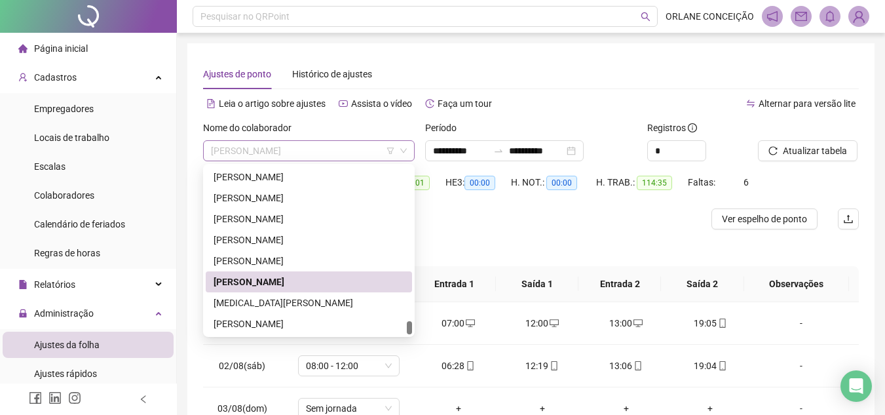
click at [370, 157] on span "[PERSON_NAME]" at bounding box center [309, 151] width 196 height 20
click at [286, 254] on div "[PERSON_NAME]" at bounding box center [309, 261] width 191 height 14
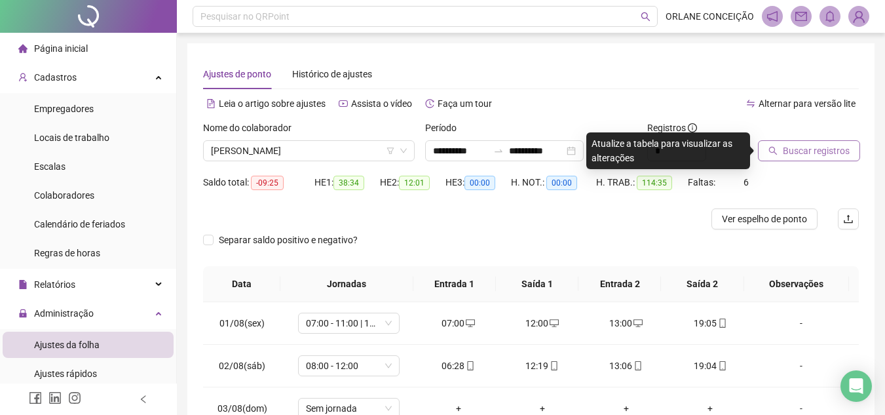
click at [800, 143] on span "Buscar registros" at bounding box center [816, 150] width 67 height 14
